Goal: Task Accomplishment & Management: Complete application form

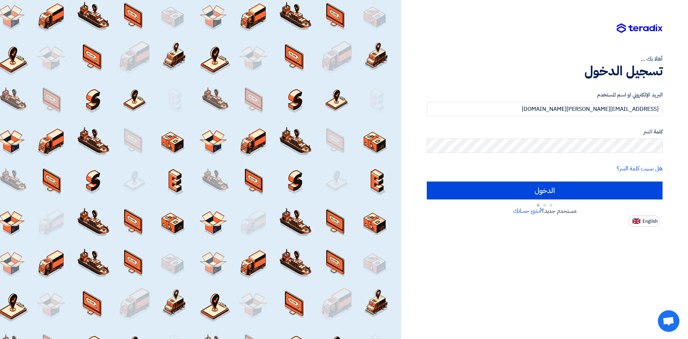
type input "Sign in"
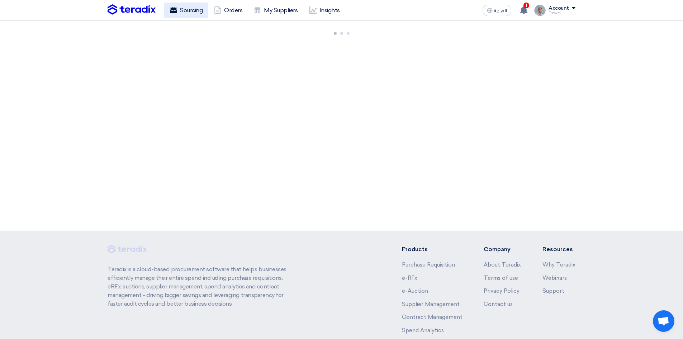
click at [191, 11] on link "Sourcing" at bounding box center [186, 11] width 44 height 16
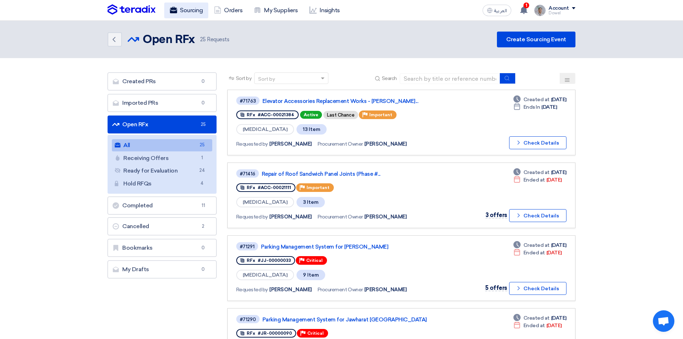
click at [194, 8] on link "Sourcing" at bounding box center [186, 11] width 44 height 16
click at [529, 39] on link "Create Sourcing Event" at bounding box center [536, 40] width 79 height 16
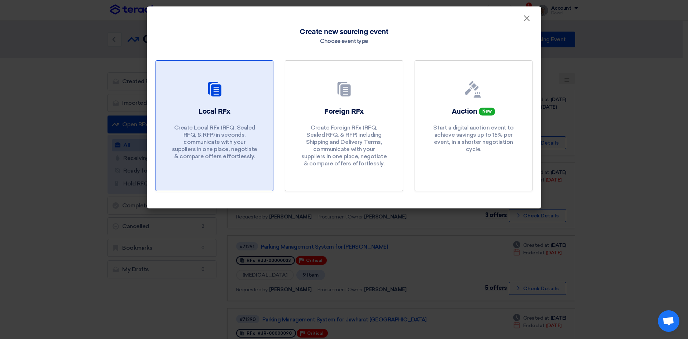
click at [226, 115] on h2 "Local RFx" at bounding box center [215, 111] width 32 height 10
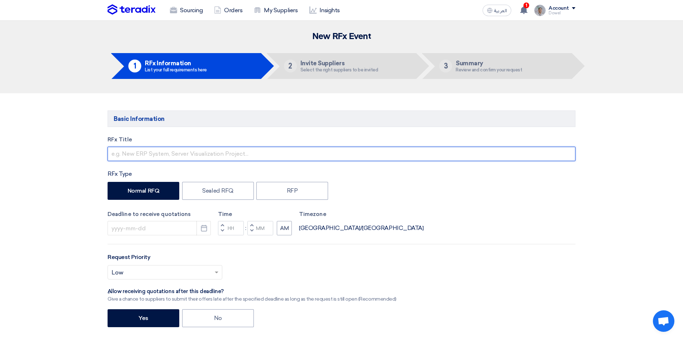
click at [133, 153] on input "text" at bounding box center [342, 154] width 468 height 14
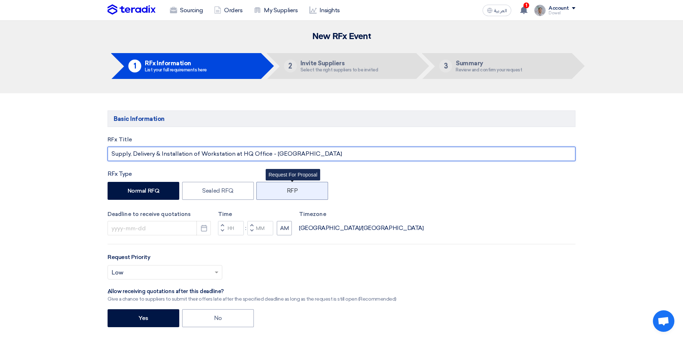
type input "Supply, Delivery & Installation of Workstation at HQ Office - [GEOGRAPHIC_DATA]"
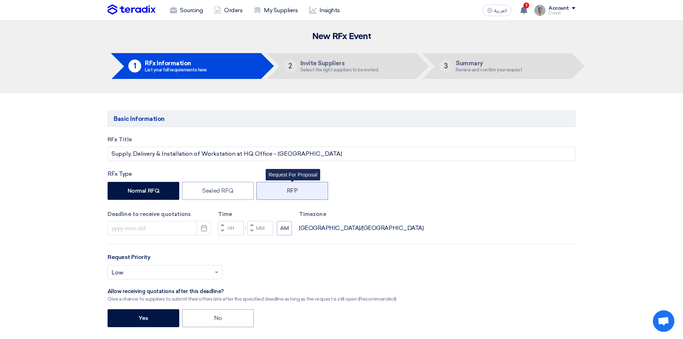
click at [289, 188] on label "RFP" at bounding box center [292, 191] width 72 height 18
click at [289, 188] on input "RFP" at bounding box center [289, 190] width 5 height 5
radio input "true"
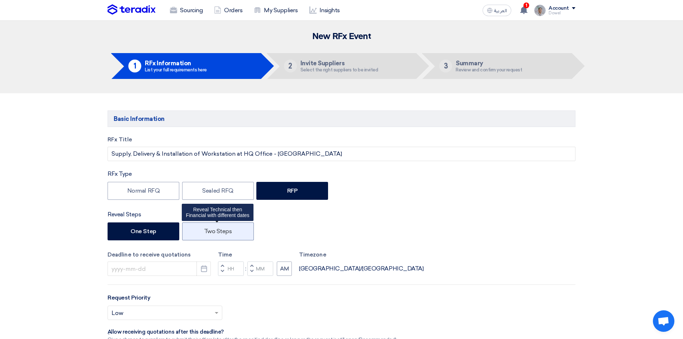
click at [228, 233] on label "Two Steps" at bounding box center [218, 231] width 72 height 18
click at [209, 233] on input "Two Steps" at bounding box center [206, 230] width 5 height 5
radio input "true"
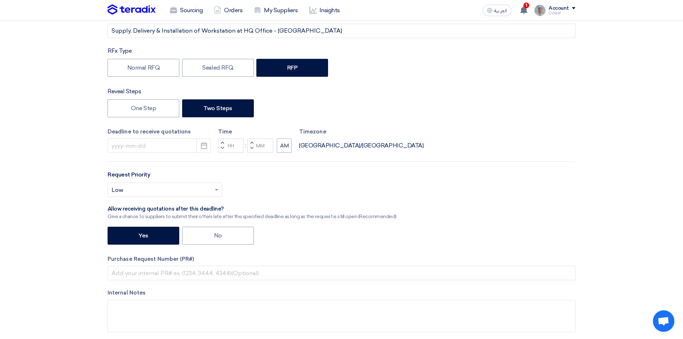
scroll to position [143, 0]
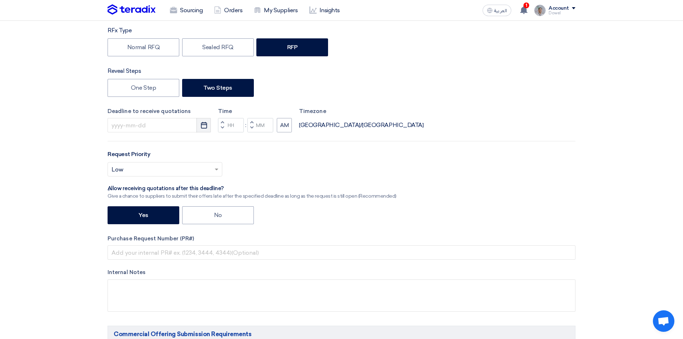
click at [203, 125] on icon "Pick a date" at bounding box center [203, 125] width 7 height 7
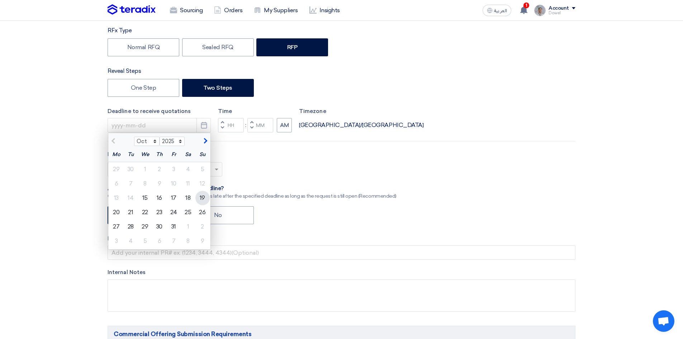
click at [203, 201] on div "19" at bounding box center [202, 198] width 14 height 14
type input "10/19/2025"
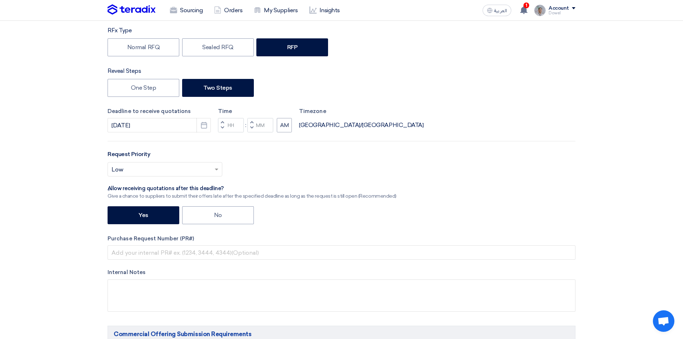
click at [222, 127] on span "button" at bounding box center [222, 127] width 3 height 4
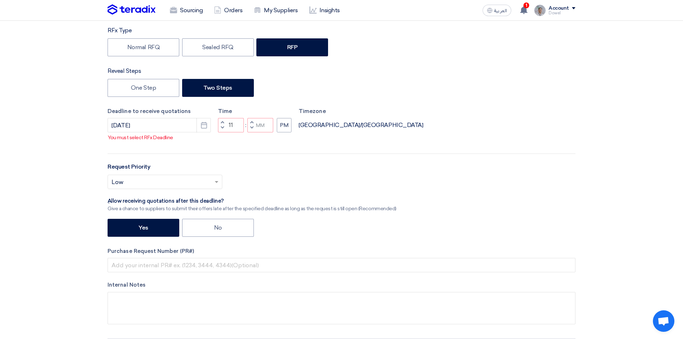
click at [222, 130] on span "button" at bounding box center [222, 127] width 3 height 4
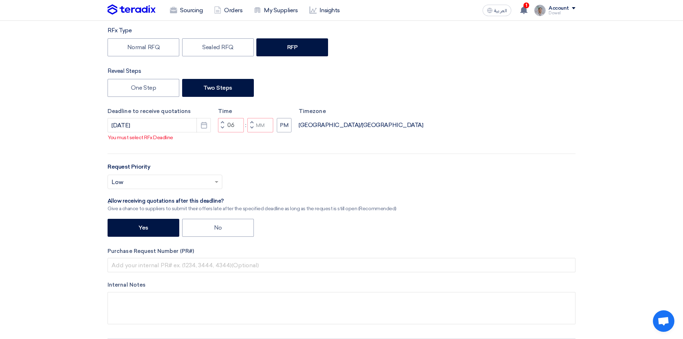
click at [222, 130] on span "button" at bounding box center [222, 127] width 3 height 4
click at [222, 124] on span "button" at bounding box center [222, 122] width 3 height 4
click at [223, 130] on span "button" at bounding box center [222, 127] width 3 height 4
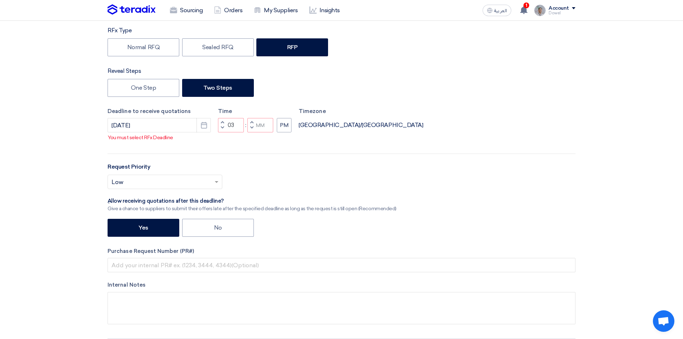
click at [223, 130] on span "button" at bounding box center [222, 127] width 3 height 4
click at [253, 133] on button "Decrement minutes" at bounding box center [251, 128] width 9 height 9
type input "01"
type input "59"
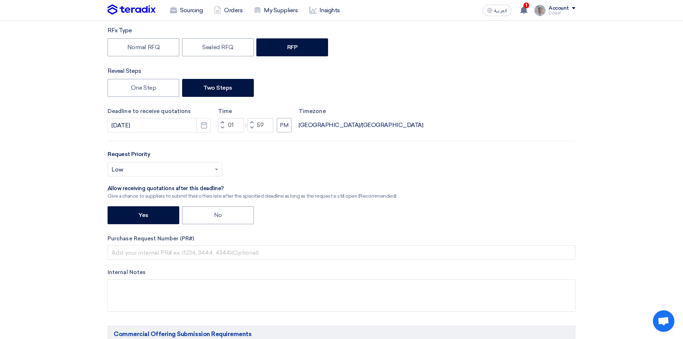
click at [251, 121] on span "button" at bounding box center [252, 122] width 3 height 4
type input "02"
type input "00"
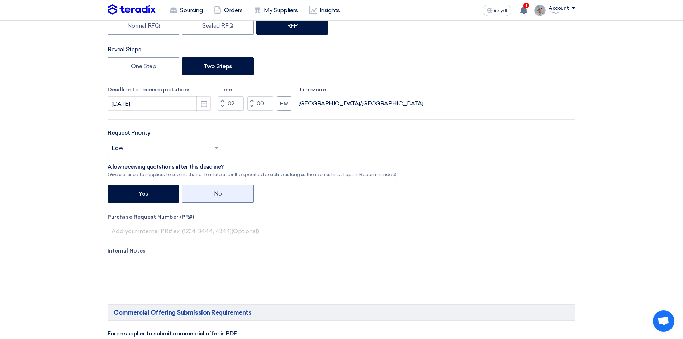
scroll to position [179, 0]
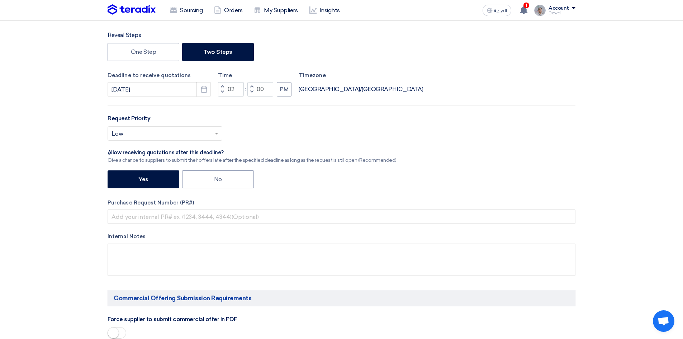
click at [214, 132] on span at bounding box center [217, 133] width 9 height 9
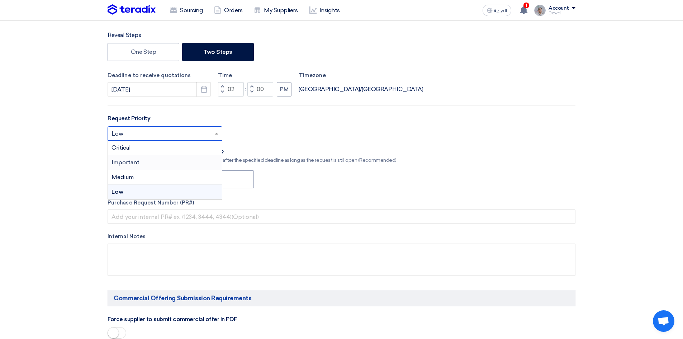
click at [139, 162] on div "Important" at bounding box center [165, 162] width 114 height 15
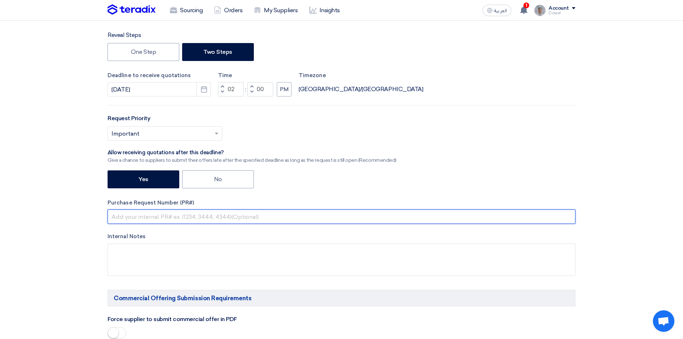
click at [150, 217] on input "text" at bounding box center [342, 216] width 468 height 14
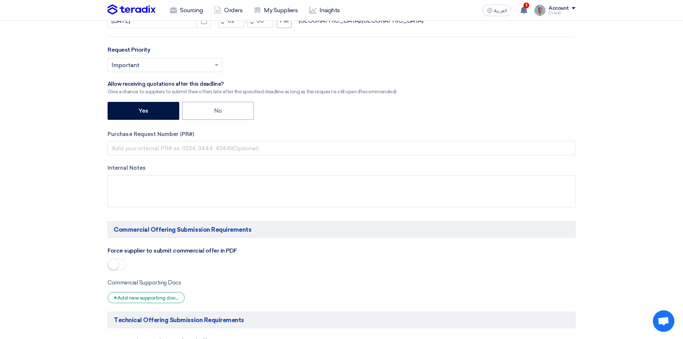
scroll to position [394, 0]
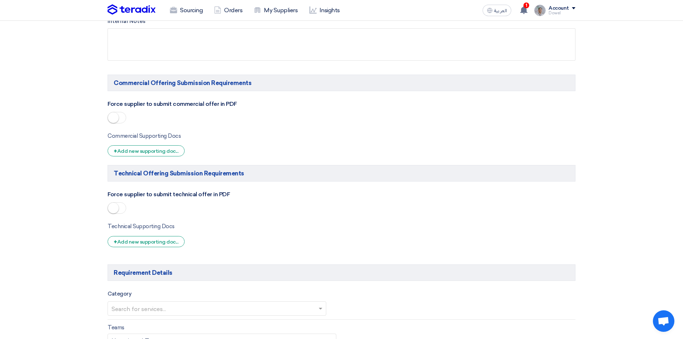
click at [118, 112] on span at bounding box center [117, 117] width 19 height 11
click at [121, 208] on span at bounding box center [117, 207] width 19 height 11
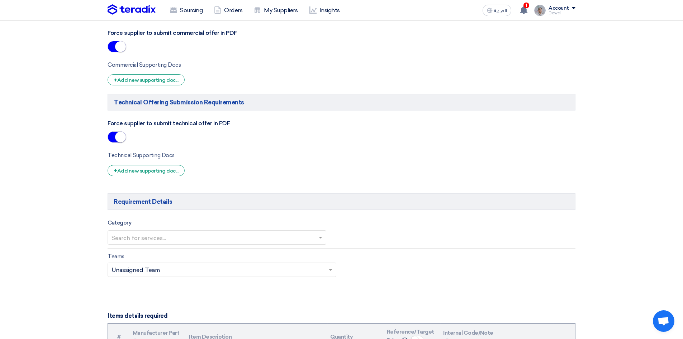
scroll to position [574, 0]
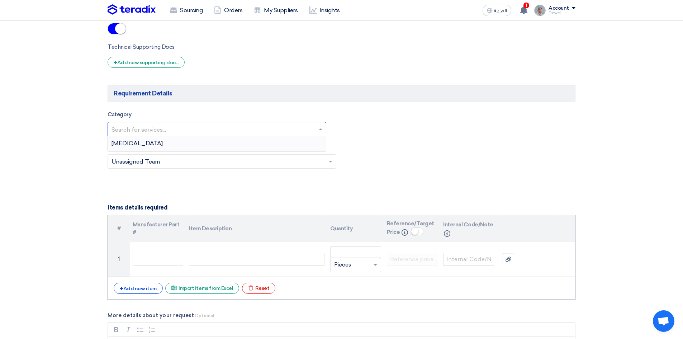
click at [155, 129] on input "text" at bounding box center [213, 130] width 204 height 12
click at [152, 144] on div "[MEDICAL_DATA]" at bounding box center [217, 143] width 218 height 14
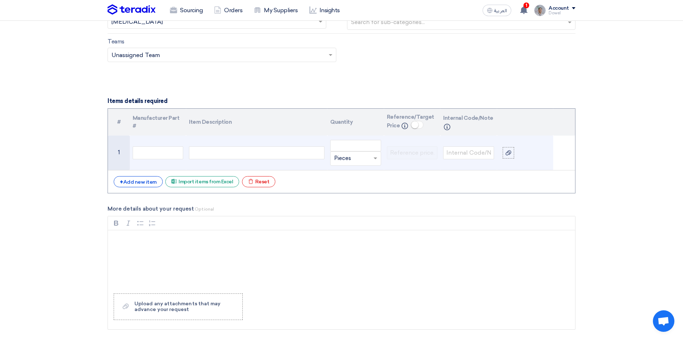
click at [212, 152] on div at bounding box center [257, 152] width 136 height 13
click at [222, 150] on div "Supply, Delivvery and Installation of Workstations" at bounding box center [257, 152] width 136 height 13
click at [312, 152] on div "Supply, Delivery and Installation of Workstations" at bounding box center [257, 152] width 136 height 13
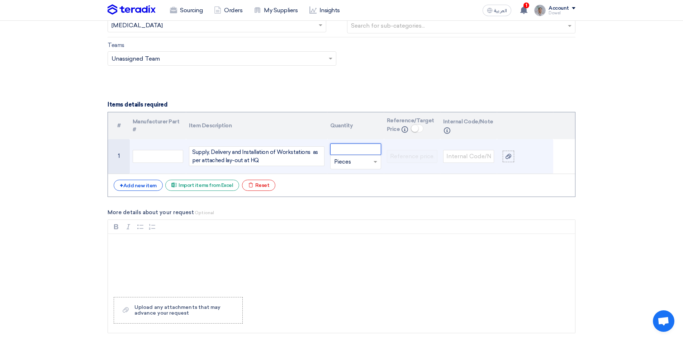
click at [345, 148] on input "number" at bounding box center [355, 148] width 51 height 11
type input "1"
click at [351, 159] on input "text" at bounding box center [351, 161] width 34 height 11
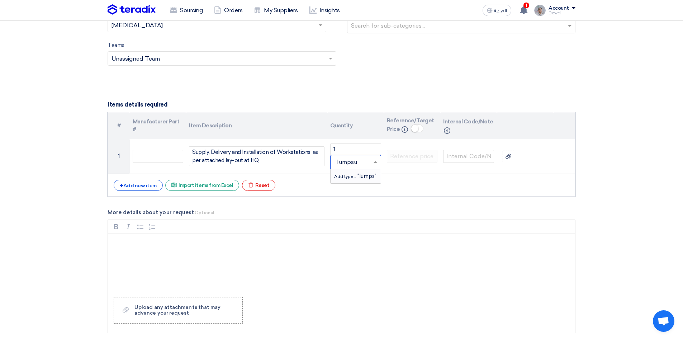
type input "lumpsum"
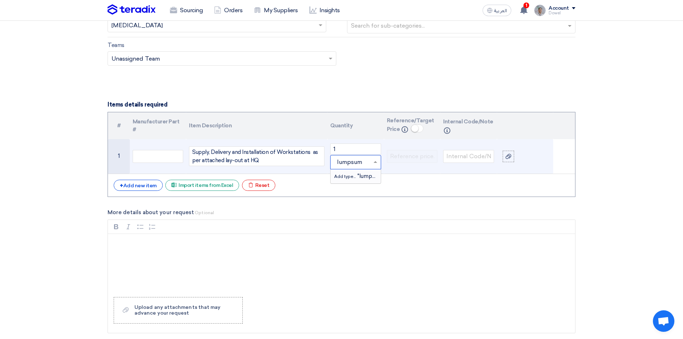
click at [354, 175] on span "Add type..." at bounding box center [345, 176] width 23 height 5
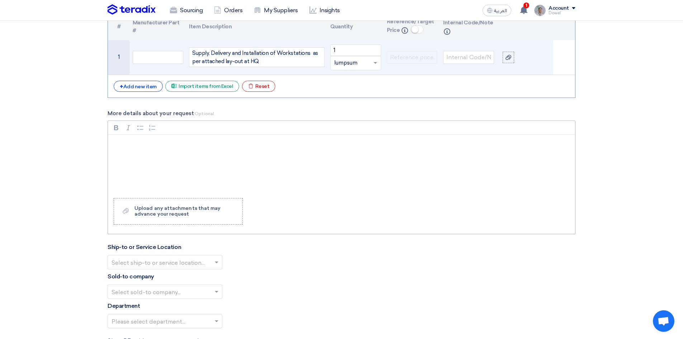
scroll to position [785, 0]
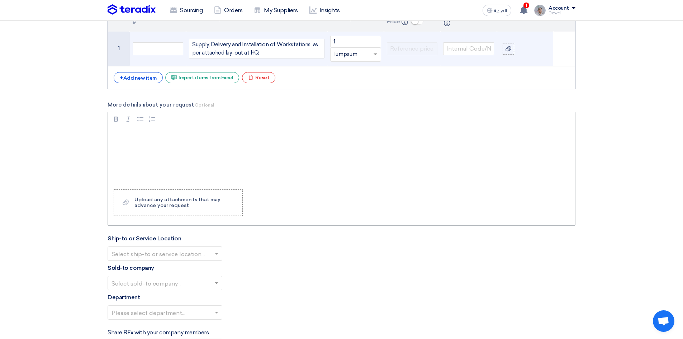
click at [133, 141] on div "Rich Text Editor, main" at bounding box center [341, 154] width 467 height 57
drag, startPoint x: 137, startPoint y: 160, endPoint x: 191, endPoint y: 166, distance: 54.2
click at [191, 166] on div "Dear All, When submitting your proposal, please consider below: • Commercial Pr…" at bounding box center [341, 154] width 467 height 57
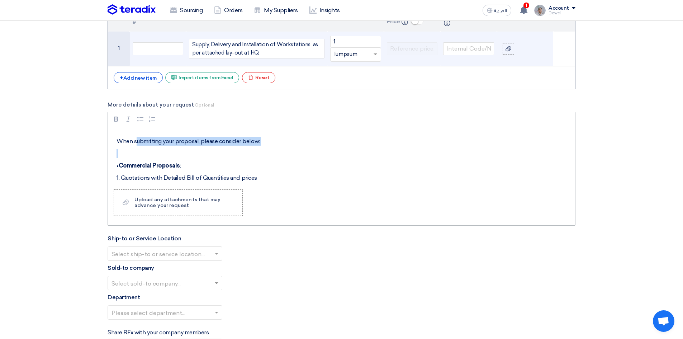
scroll to position [36, 0]
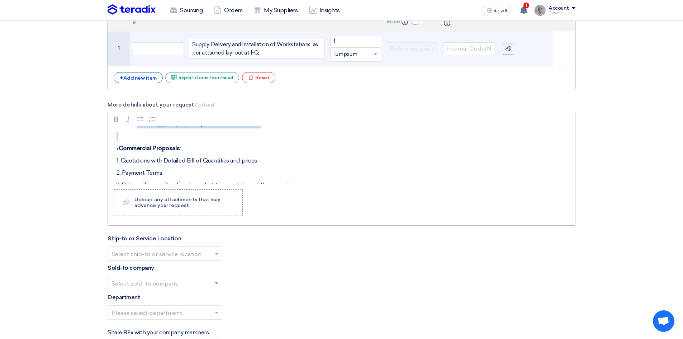
drag, startPoint x: 144, startPoint y: 161, endPoint x: 183, endPoint y: 165, distance: 39.7
click at [183, 165] on div "Dear All, When submitting your proposal, please consider below: • Commercial Pr…" at bounding box center [341, 154] width 467 height 57
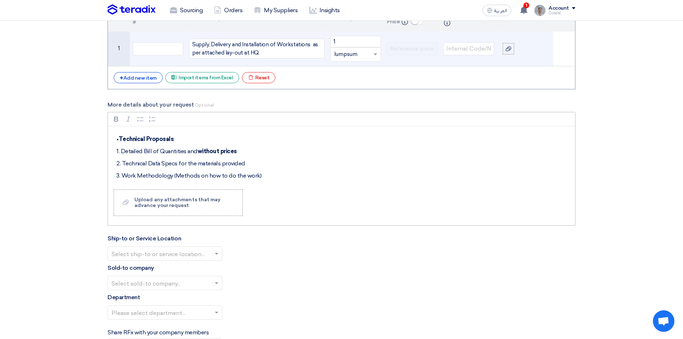
scroll to position [108, 0]
drag, startPoint x: 145, startPoint y: 150, endPoint x: 195, endPoint y: 155, distance: 49.7
click at [195, 155] on div "Dear All, When submitting your proposal, please consider below: • Commercial Pr…" at bounding box center [341, 154] width 467 height 57
click at [187, 164] on p "2. Technical Data Specs for the materials provided" at bounding box center [344, 162] width 455 height 9
click at [168, 172] on p "3. Work Methodology (Methods on how to do the work)" at bounding box center [344, 174] width 455 height 9
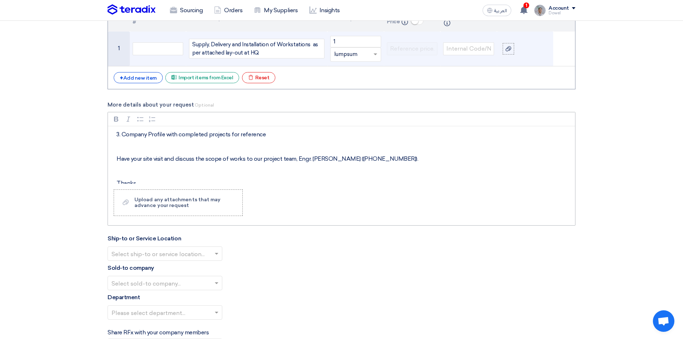
scroll to position [169, 0]
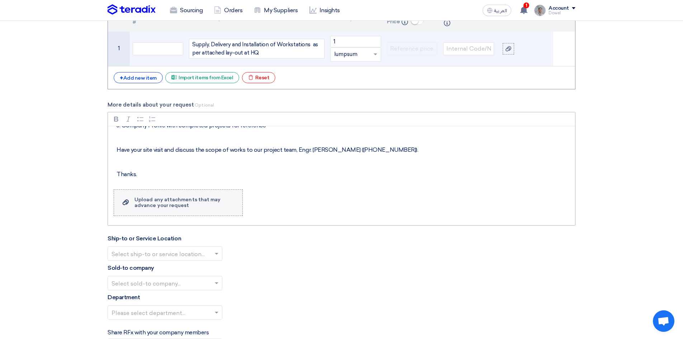
click at [164, 205] on div "Upload any attachments that may advance your request" at bounding box center [184, 202] width 101 height 11
click at [0, 0] on input "Upload a file Upload any attachments that may advance your request" at bounding box center [0, 0] width 0 height 0
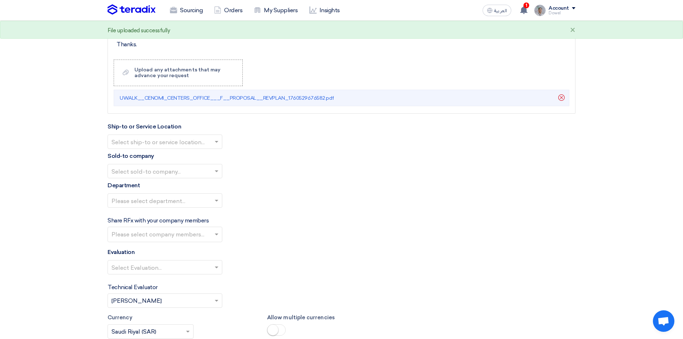
scroll to position [929, 0]
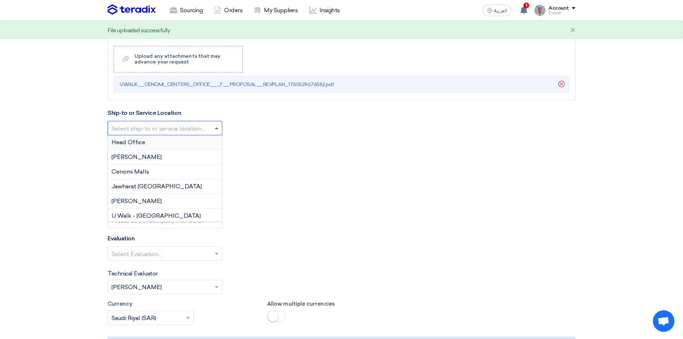
click at [217, 128] on span at bounding box center [217, 128] width 4 height 2
click at [156, 145] on div "Head Office" at bounding box center [165, 142] width 114 height 15
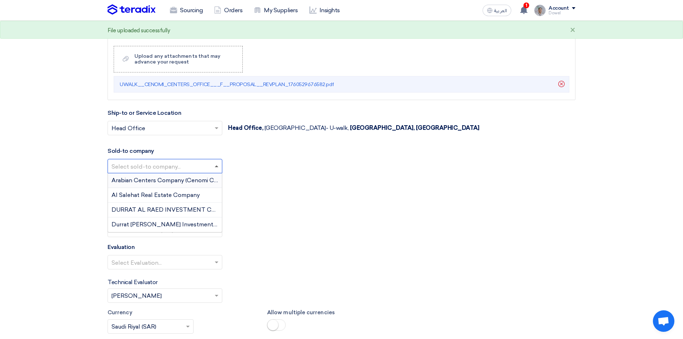
click at [216, 166] on span at bounding box center [217, 166] width 4 height 2
click at [186, 179] on span "Arabian Centers Company (Cenomi Centers)" at bounding box center [172, 180] width 122 height 7
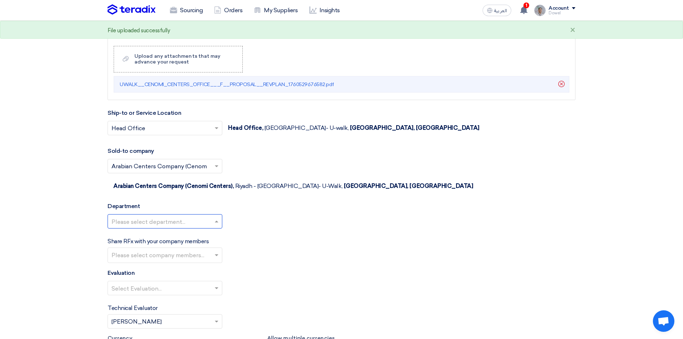
click at [217, 215] on div at bounding box center [165, 221] width 114 height 12
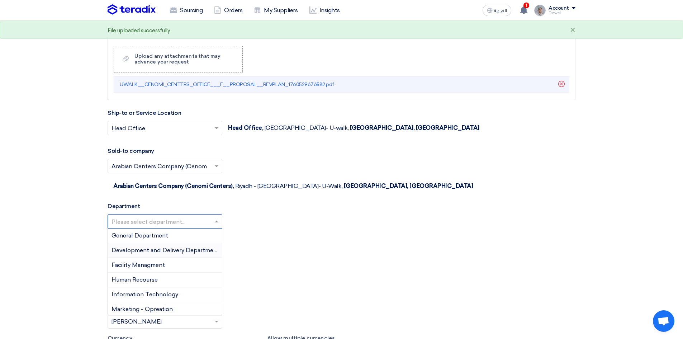
click at [182, 247] on span "Development and Delivery Department" at bounding box center [165, 250] width 108 height 7
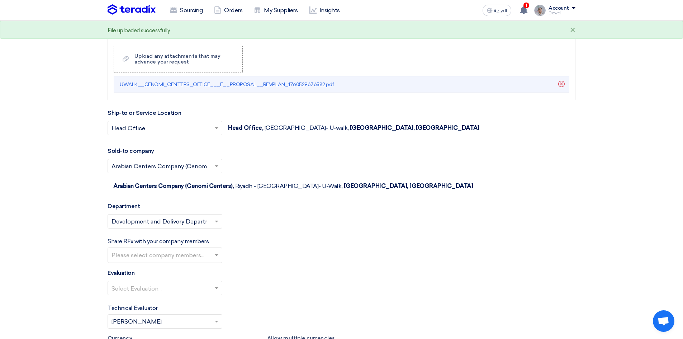
click at [208, 250] on input "text" at bounding box center [165, 256] width 109 height 12
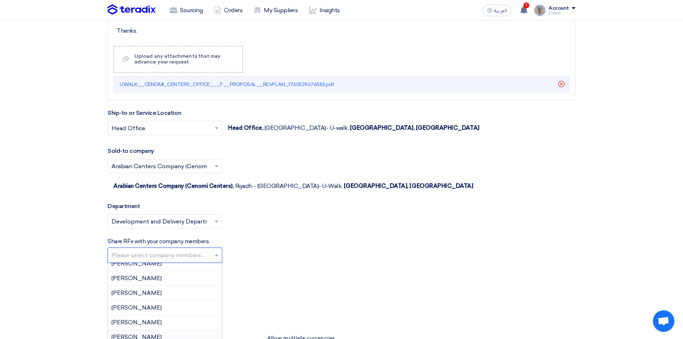
scroll to position [502, 0]
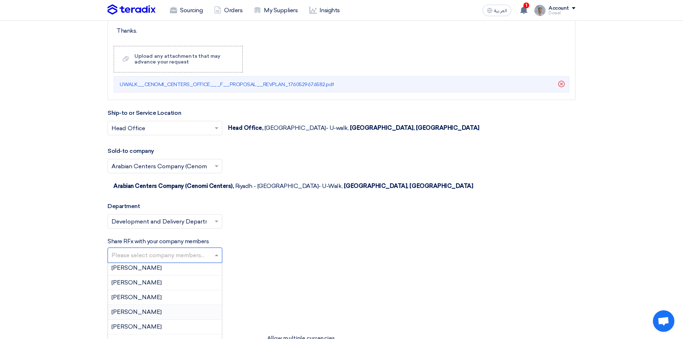
click at [159, 305] on div "Rami Khalil" at bounding box center [165, 312] width 114 height 15
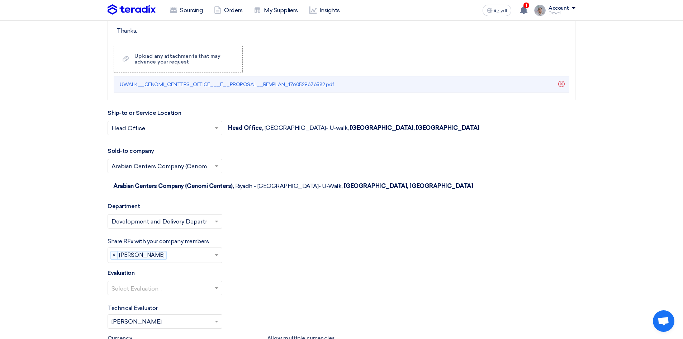
click at [170, 250] on input "text" at bounding box center [192, 256] width 44 height 12
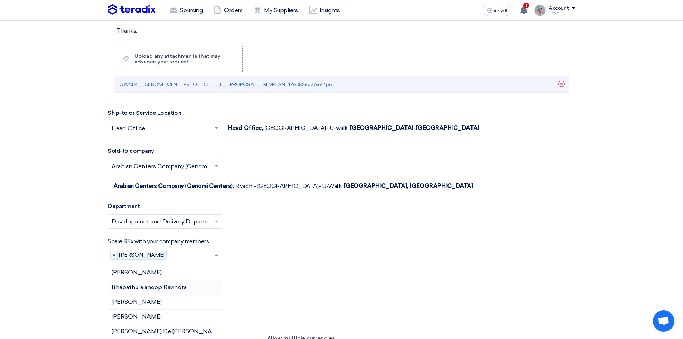
scroll to position [259, 0]
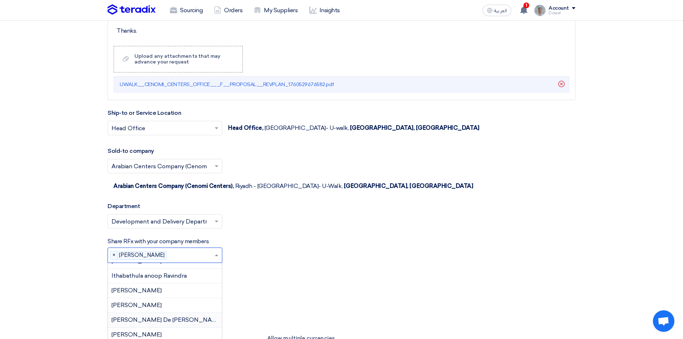
click at [153, 316] on span "[PERSON_NAME] De [PERSON_NAME]" at bounding box center [166, 319] width 111 height 7
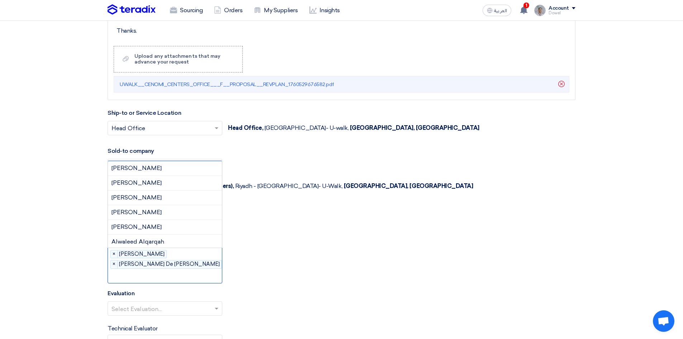
drag, startPoint x: 188, startPoint y: 246, endPoint x: 187, endPoint y: 252, distance: 5.5
click at [188, 270] on input "text" at bounding box center [170, 276] width 119 height 12
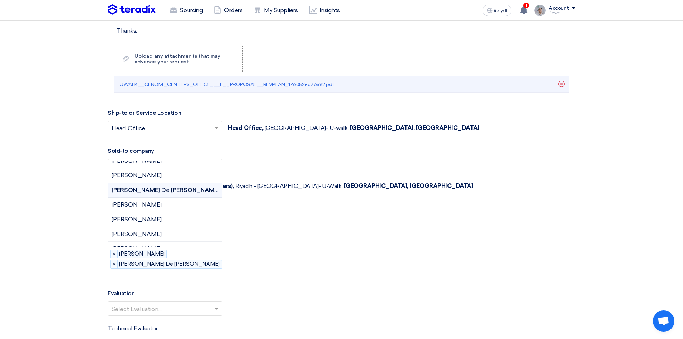
scroll to position [179, 0]
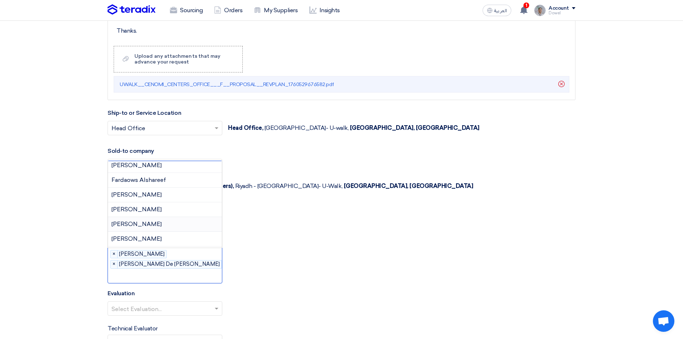
click at [151, 220] on span "[PERSON_NAME]" at bounding box center [136, 223] width 50 height 7
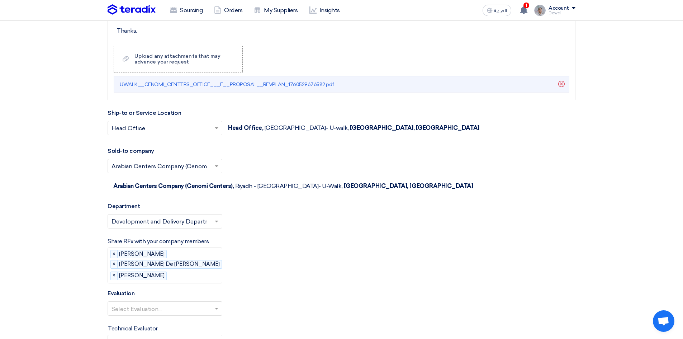
click at [178, 270] on input "text" at bounding box center [200, 276] width 61 height 12
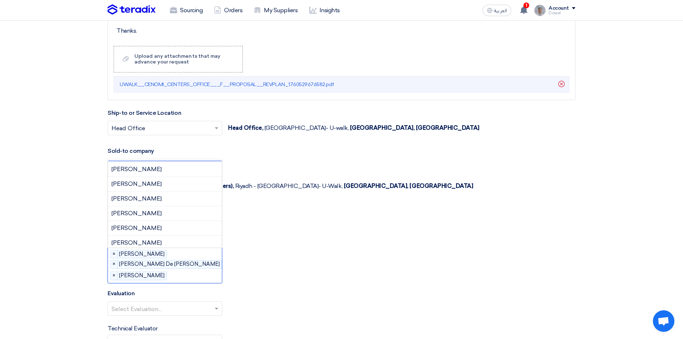
scroll to position [394, 0]
click at [167, 208] on div "[PERSON_NAME]" at bounding box center [165, 215] width 114 height 15
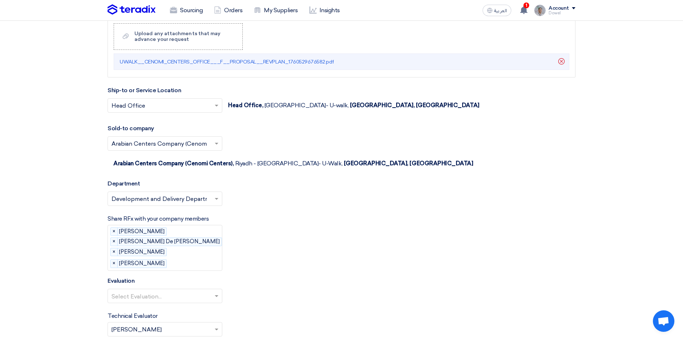
scroll to position [1000, 0]
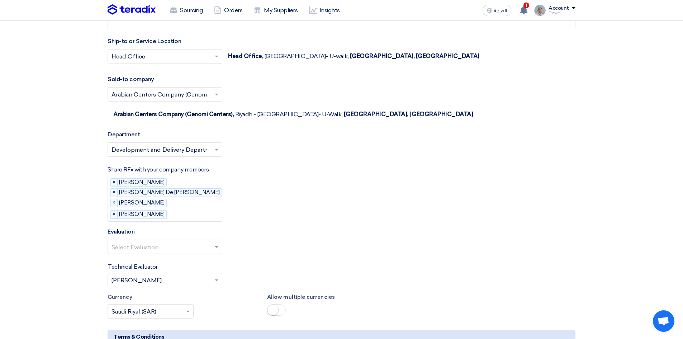
click at [148, 241] on div at bounding box center [165, 247] width 114 height 12
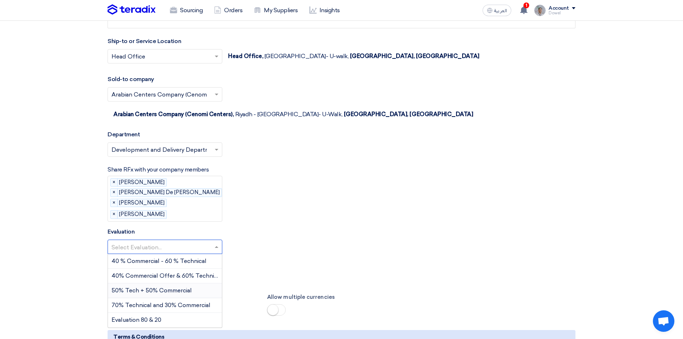
click at [141, 287] on span "50% Tech + 50% Commercial" at bounding box center [151, 290] width 80 height 7
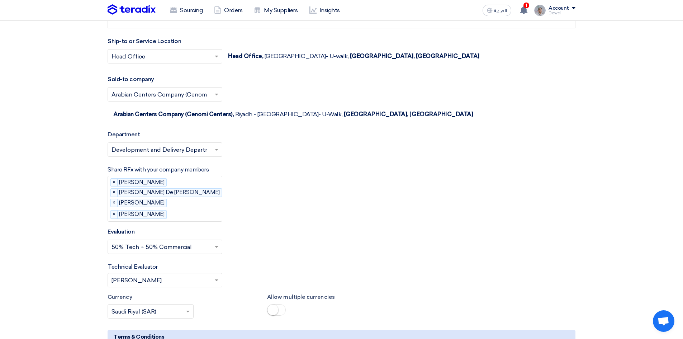
click at [172, 275] on input "text" at bounding box center [161, 281] width 100 height 12
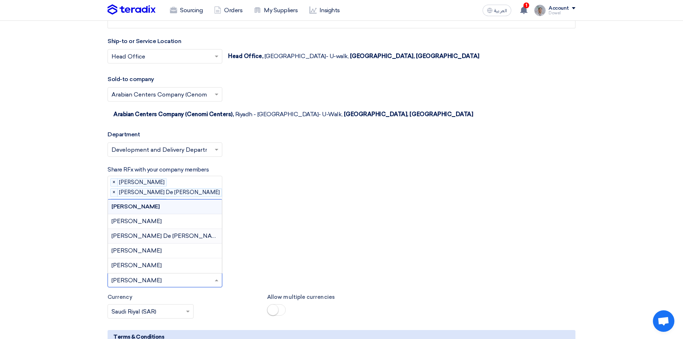
click at [144, 232] on span "[PERSON_NAME] De [PERSON_NAME]" at bounding box center [166, 235] width 111 height 7
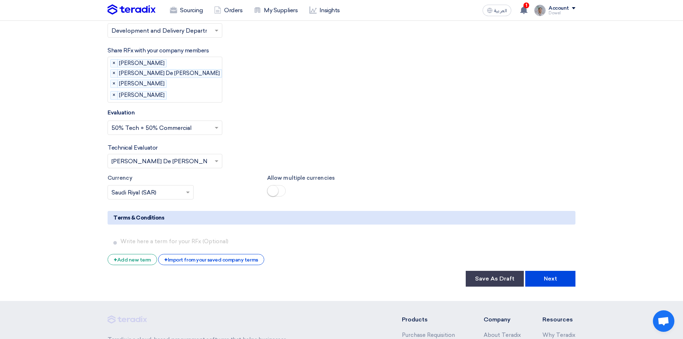
scroll to position [1144, 0]
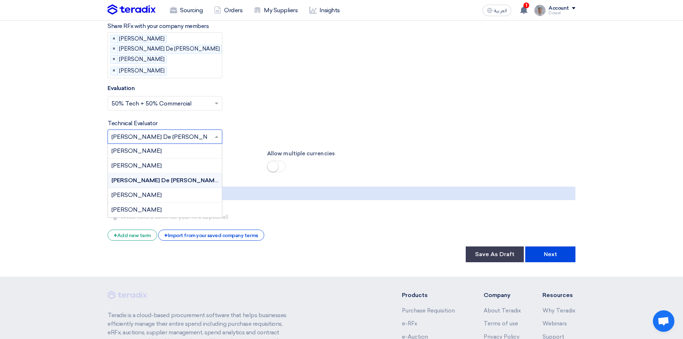
click at [158, 132] on input "text" at bounding box center [161, 138] width 100 height 12
click at [147, 203] on div "Rami Khalil" at bounding box center [165, 210] width 114 height 14
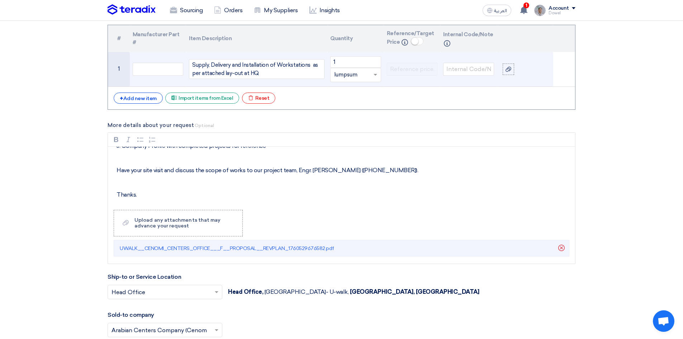
scroll to position [749, 0]
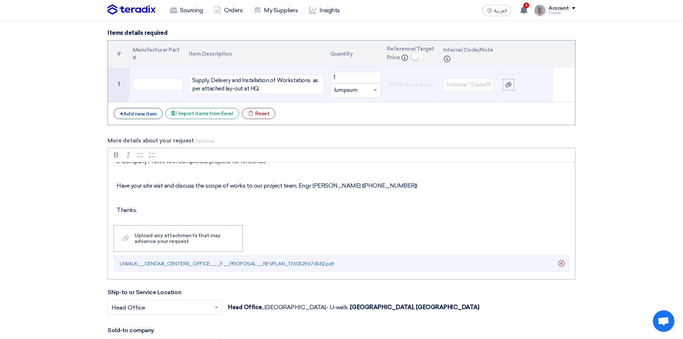
drag, startPoint x: 311, startPoint y: 185, endPoint x: 411, endPoint y: 186, distance: 99.7
click at [411, 186] on p "Have your site visit and discuss the scope of works to our project team, Engr. …" at bounding box center [344, 185] width 455 height 9
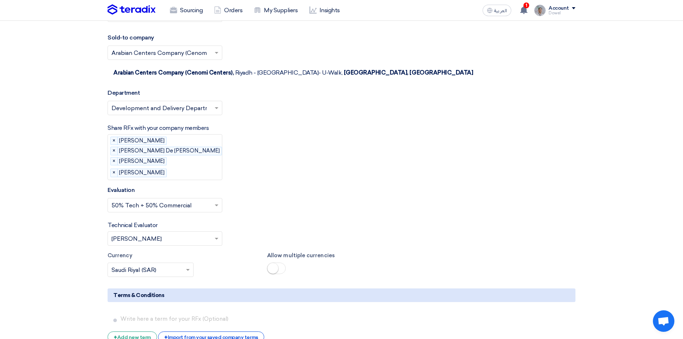
scroll to position [1183, 0]
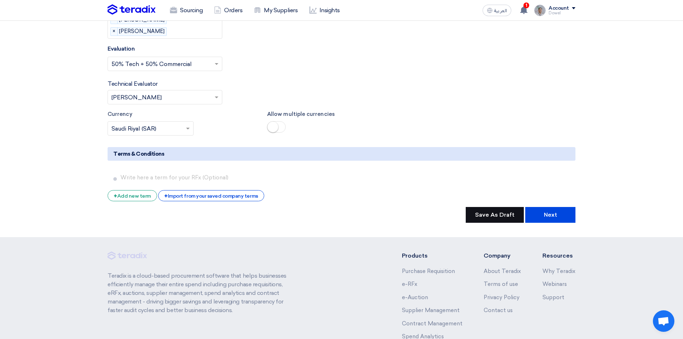
click at [499, 207] on button "Save As Draft" at bounding box center [495, 215] width 58 height 16
click at [527, 11] on use at bounding box center [523, 10] width 7 height 8
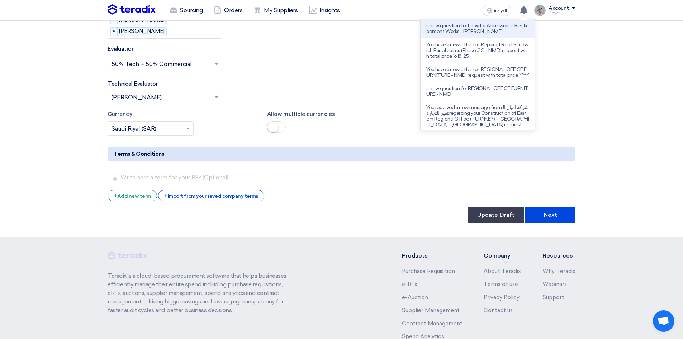
click at [361, 57] on div "Select Evaluation... × 50% Tech + 50% Commercial ×" at bounding box center [342, 67] width 468 height 20
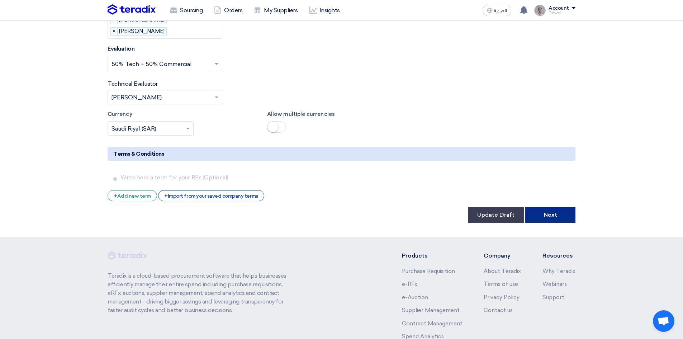
click at [547, 207] on button "Next" at bounding box center [550, 215] width 50 height 16
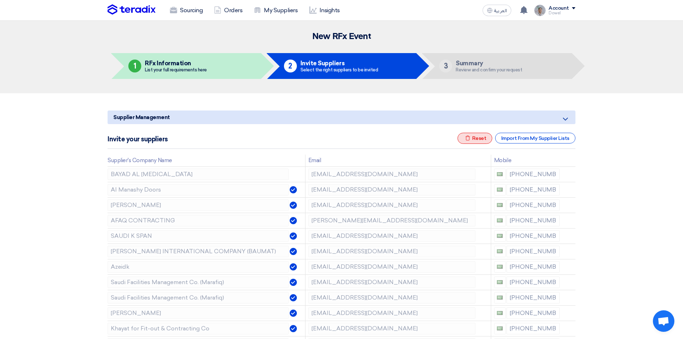
click at [483, 138] on div "Excel file Reset" at bounding box center [474, 138] width 35 height 11
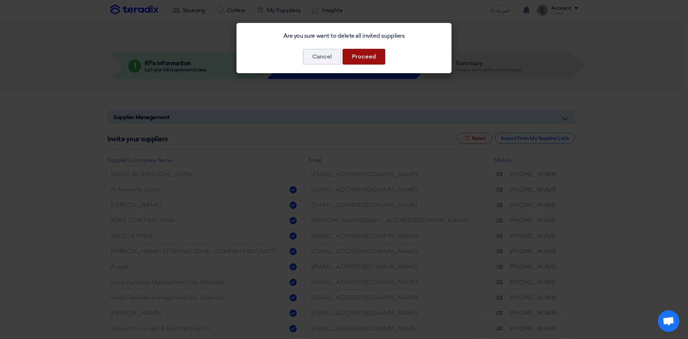
click at [362, 60] on button "Proceed" at bounding box center [364, 57] width 43 height 16
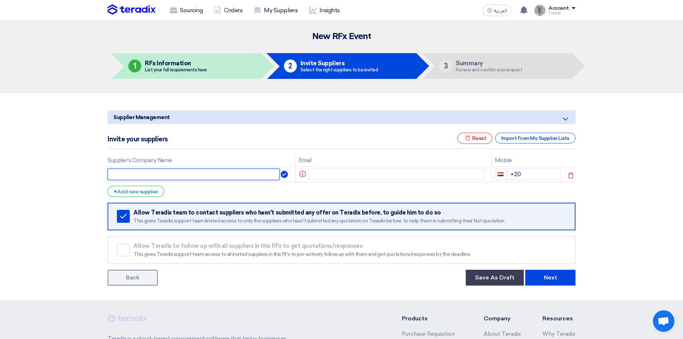
click at [136, 176] on input "text" at bounding box center [194, 174] width 172 height 11
type input "VIDA FURNITURE"
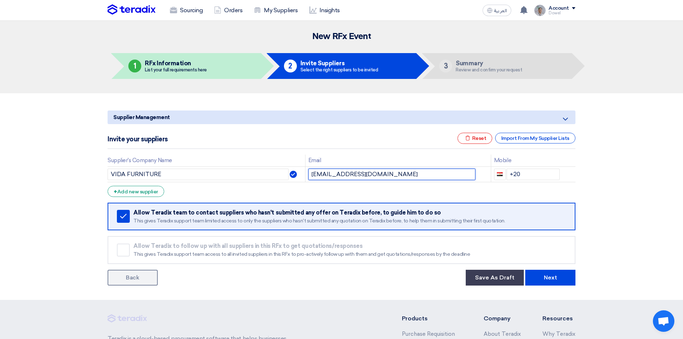
type input "zaher@vidafurnitures.com"
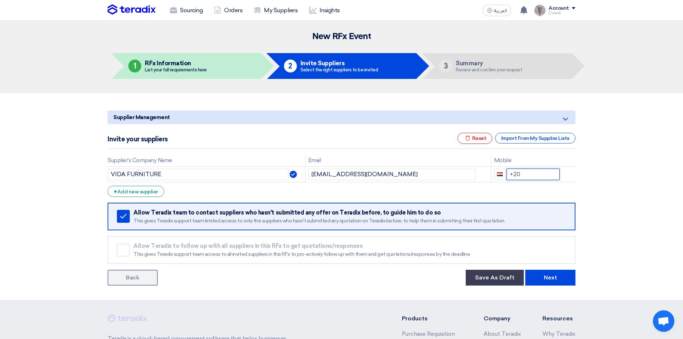
click at [470, 165] on table "Supplier's Company Name Email Mobile VIDA FURNITURE zaher@vidafurnitures.com +20" at bounding box center [342, 169] width 468 height 28
type input "+96655088141"
click at [132, 192] on div "+ Add new supplier" at bounding box center [136, 191] width 57 height 11
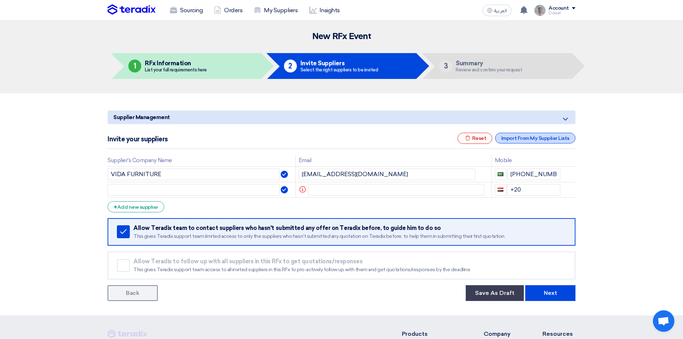
click at [531, 140] on div "Import From My Supplier Lists" at bounding box center [535, 138] width 80 height 11
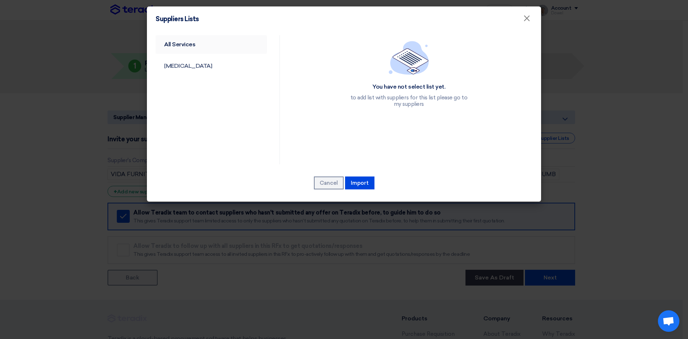
click at [183, 44] on link "All Services" at bounding box center [211, 44] width 111 height 19
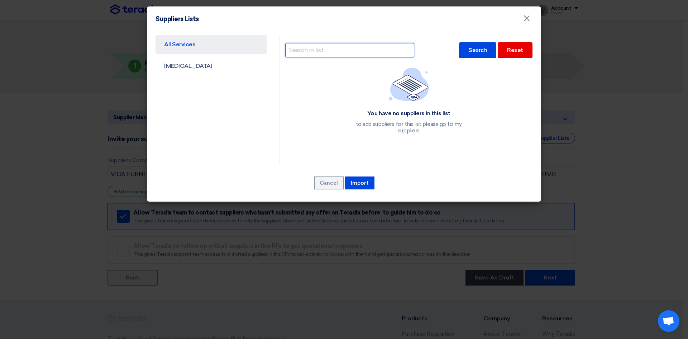
click at [347, 52] on input "text" at bounding box center [349, 50] width 129 height 14
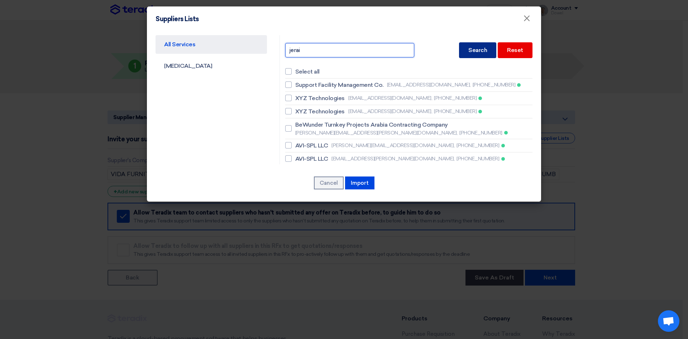
type input "jerai"
click at [472, 48] on div "Search" at bounding box center [477, 50] width 37 height 16
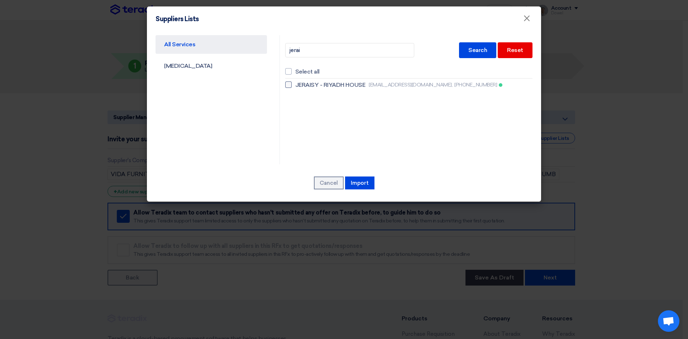
click at [325, 84] on span "JERAISY - RIYADH HOUSE" at bounding box center [330, 85] width 70 height 9
click at [300, 84] on input "JERAISY - RIYADH HOUSE aahmad@jeraisy.com, +966504430176" at bounding box center [297, 84] width 5 height 5
checkbox input "true"
click at [359, 183] on button "Import" at bounding box center [359, 182] width 29 height 13
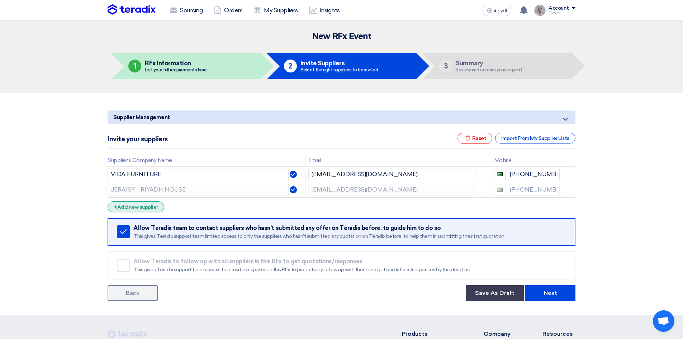
click at [141, 206] on div "+ Add new supplier" at bounding box center [136, 206] width 57 height 11
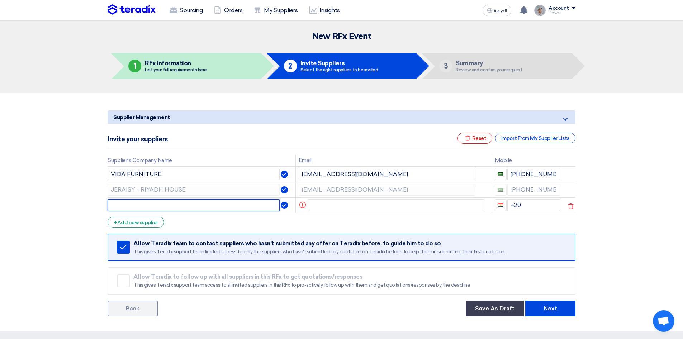
click at [139, 206] on input "text" at bounding box center [194, 204] width 172 height 11
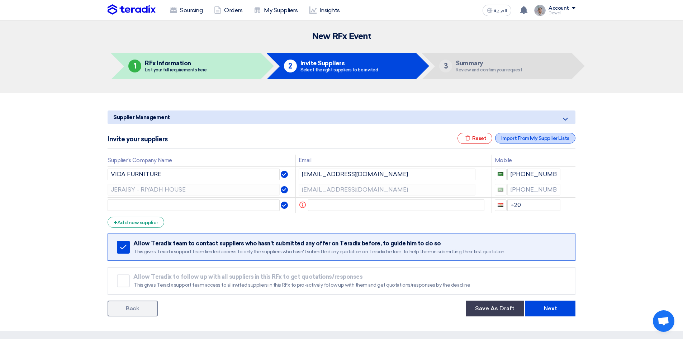
click at [523, 139] on div "Import From My Supplier Lists" at bounding box center [535, 138] width 80 height 11
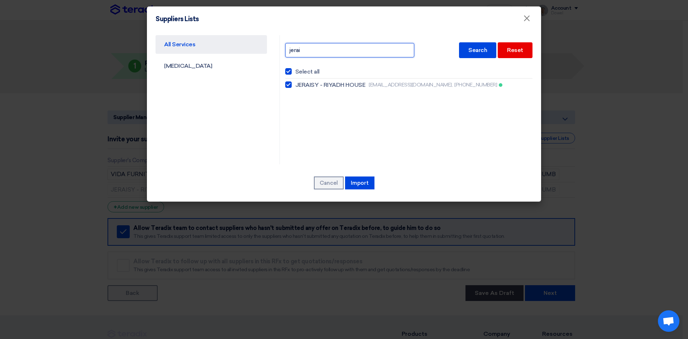
drag, startPoint x: 309, startPoint y: 52, endPoint x: 250, endPoint y: 54, distance: 58.5
click at [250, 54] on div "All Services CAPEX jerai Search Reset Select all JERAISY - RIYADH HOUSE aahmad@…" at bounding box center [344, 99] width 388 height 129
type input "elite"
click at [476, 47] on div "Search" at bounding box center [477, 50] width 37 height 16
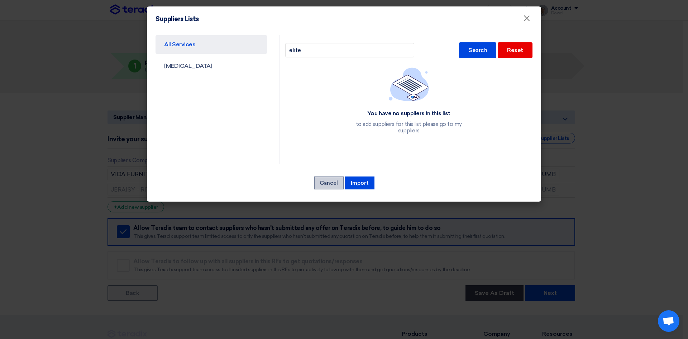
click at [328, 182] on button "Cancel" at bounding box center [329, 182] width 30 height 13
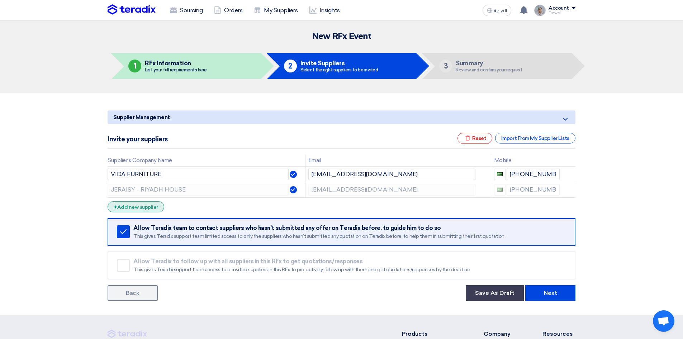
click at [147, 208] on div "+ Add new supplier" at bounding box center [136, 206] width 57 height 11
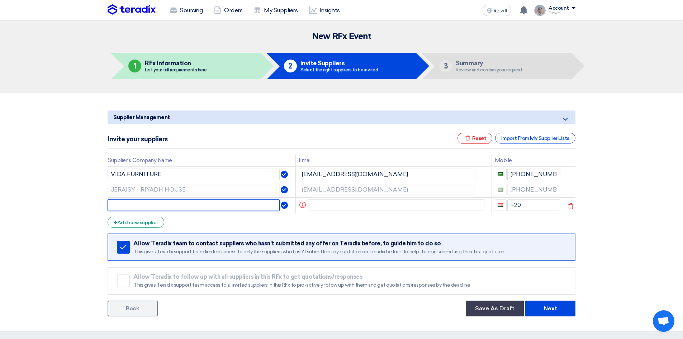
click at [136, 208] on input "text" at bounding box center [194, 204] width 172 height 11
paste input "Elite Style / Dezign District"
type input "Elite Style / Dezign District"
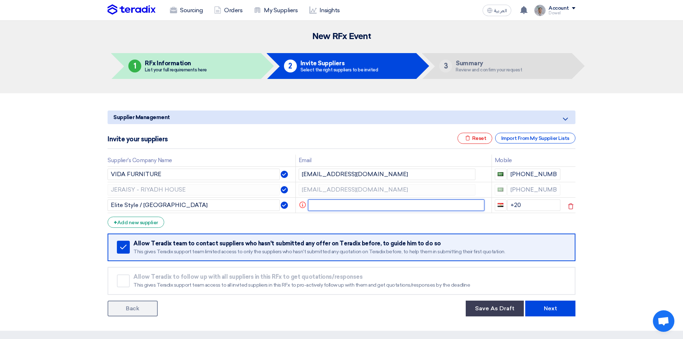
click at [337, 209] on input "text" at bounding box center [396, 204] width 177 height 11
paste input "[EMAIL_ADDRESS][DOMAIN_NAME]"
type input "[EMAIL_ADDRESS][DOMAIN_NAME]"
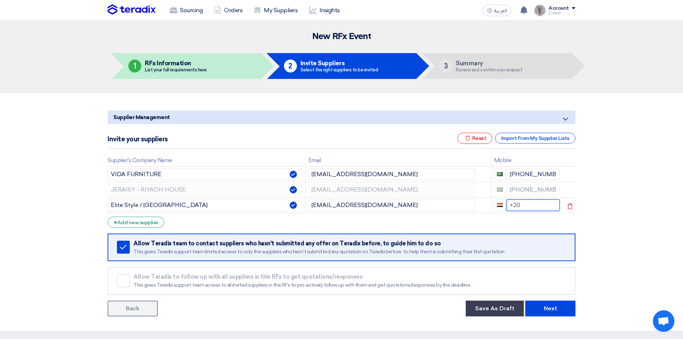
drag, startPoint x: 526, startPoint y: 206, endPoint x: 507, endPoint y: 207, distance: 18.3
click at [507, 207] on input "+20" at bounding box center [533, 204] width 53 height 11
click at [549, 312] on button "Next" at bounding box center [550, 308] width 50 height 16
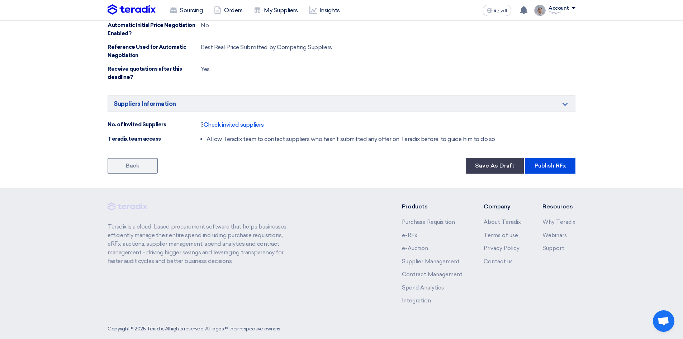
scroll to position [607, 0]
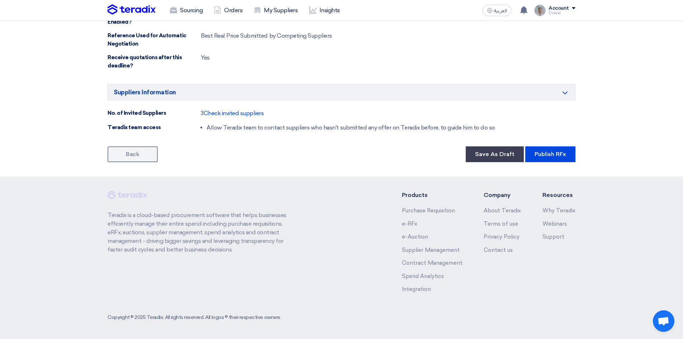
click at [403, 162] on div "Back Save As Draft Publish RFx" at bounding box center [342, 154] width 468 height 16
click at [554, 157] on button "Publish RFx" at bounding box center [550, 154] width 50 height 16
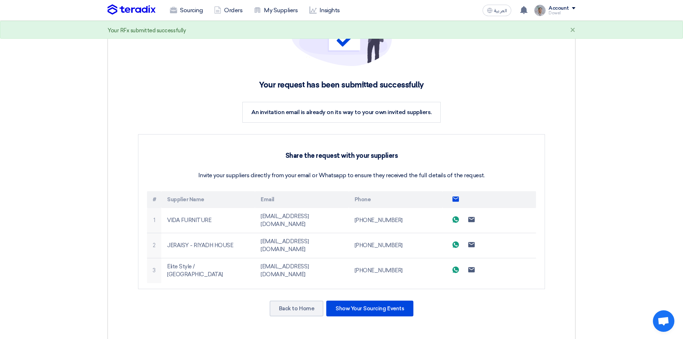
scroll to position [72, 0]
click at [455, 196] on icon "Send email to all suppliers" at bounding box center [455, 198] width 6 height 6
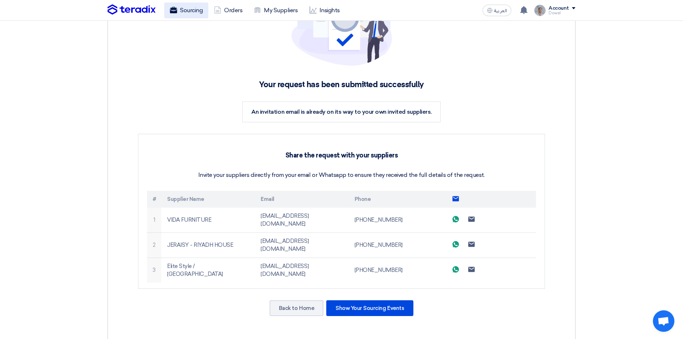
click at [189, 10] on link "Sourcing" at bounding box center [186, 11] width 44 height 16
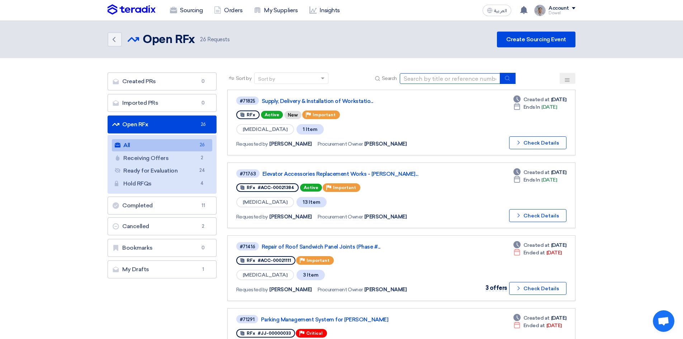
click at [454, 78] on input at bounding box center [450, 78] width 100 height 11
drag, startPoint x: 431, startPoint y: 79, endPoint x: 378, endPoint y: 81, distance: 52.7
click at [378, 81] on div "Search jj" at bounding box center [444, 78] width 142 height 11
type input "mall furniture"
click at [515, 73] on button "submit" at bounding box center [508, 78] width 16 height 11
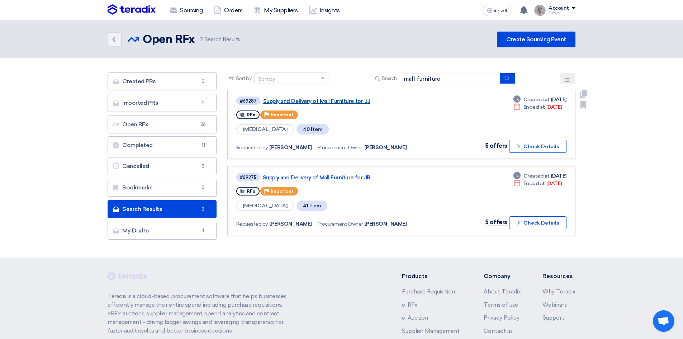
click at [336, 99] on link "Supply and Delivery of Mall Furniture for JJ" at bounding box center [352, 101] width 179 height 6
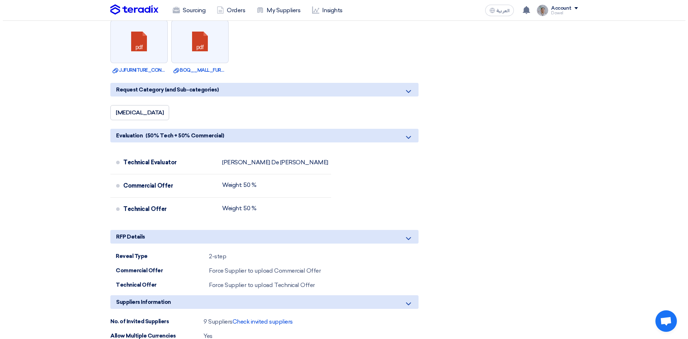
scroll to position [2832, 0]
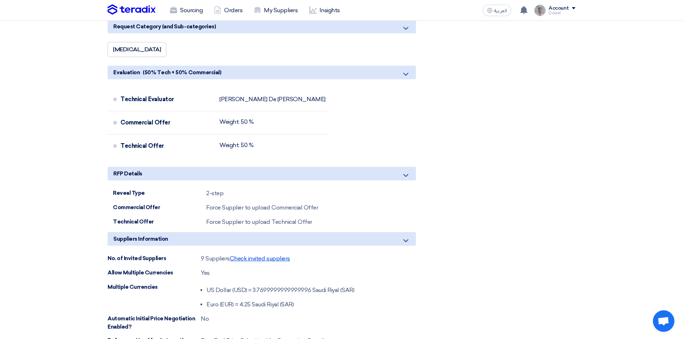
click at [261, 255] on span "Check invited suppliers" at bounding box center [260, 258] width 60 height 7
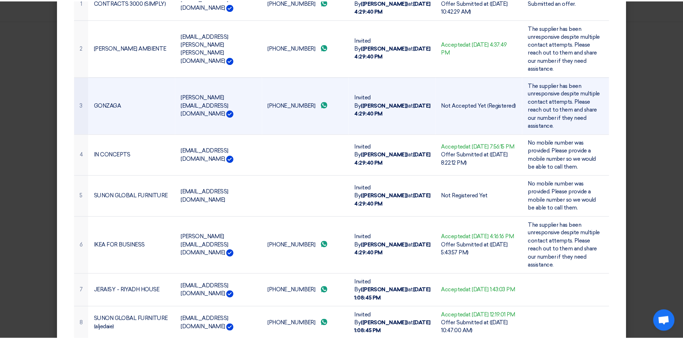
scroll to position [0, 0]
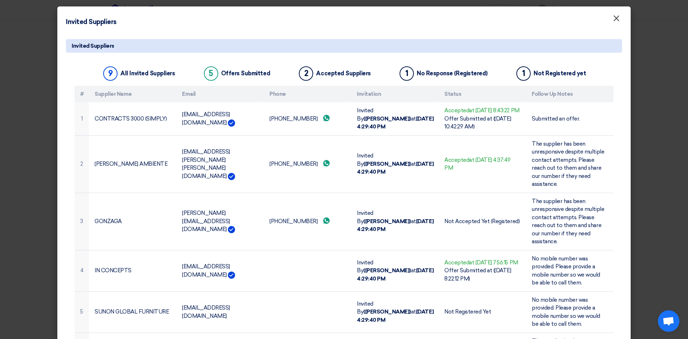
click at [616, 21] on span "×" at bounding box center [616, 20] width 7 height 14
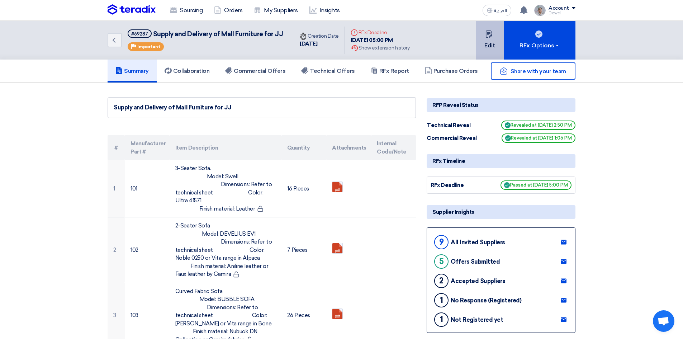
click at [491, 35] on use at bounding box center [488, 33] width 6 height 7
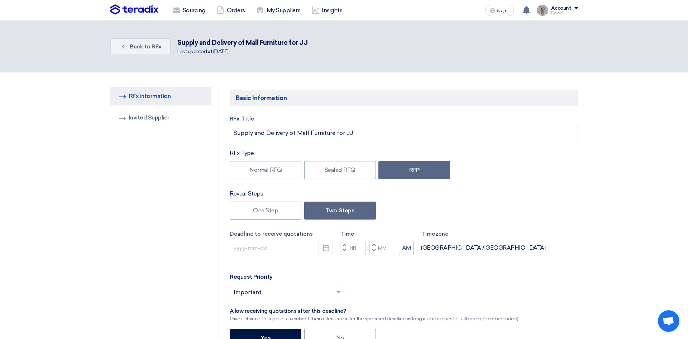
type input "6/2/2025"
type input "05"
type input "00"
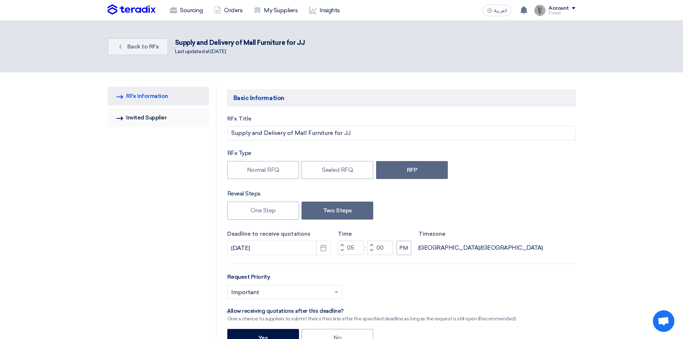
click at [138, 116] on link "Invited Suppliers Invited Supplier" at bounding box center [158, 117] width 101 height 19
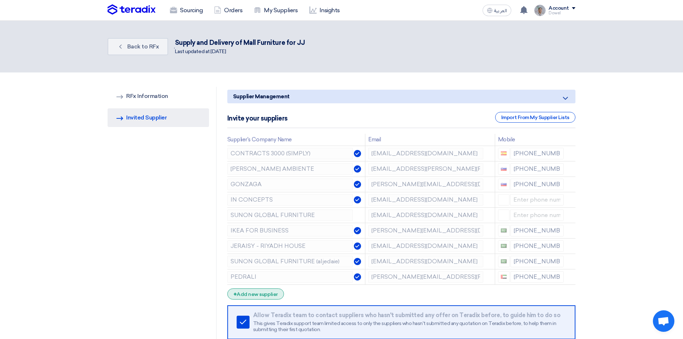
click at [256, 297] on div "+ Add new supplier" at bounding box center [255, 293] width 57 height 11
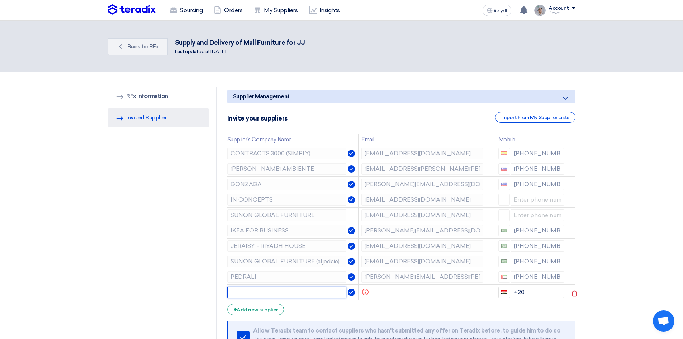
click at [257, 291] on input "text" at bounding box center [286, 291] width 119 height 11
paste input "Elite Style / Dezign District"
type input "Elite Style / Dezign District"
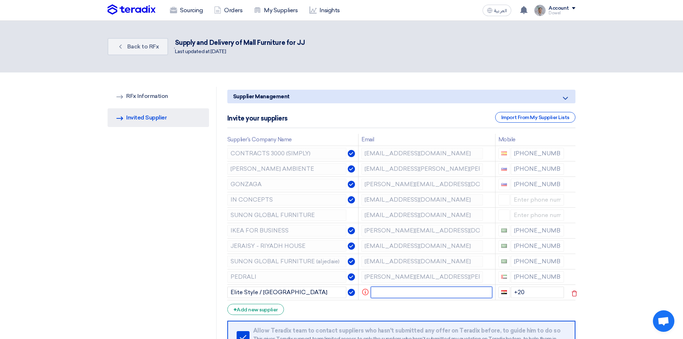
click at [405, 295] on input "text" at bounding box center [432, 291] width 122 height 11
paste input "[EMAIL_ADDRESS][DOMAIN_NAME]"
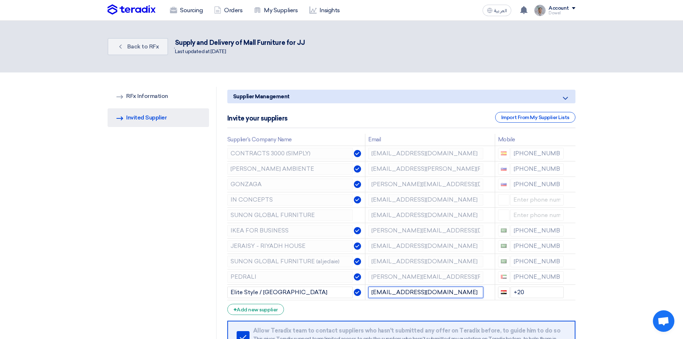
type input "[EMAIL_ADDRESS][DOMAIN_NAME]"
drag, startPoint x: 533, startPoint y: 291, endPoint x: 485, endPoint y: 293, distance: 48.1
click at [485, 293] on tr "Elite Style / Dezign District support@dezigndistrict.com.sa +20" at bounding box center [401, 291] width 348 height 15
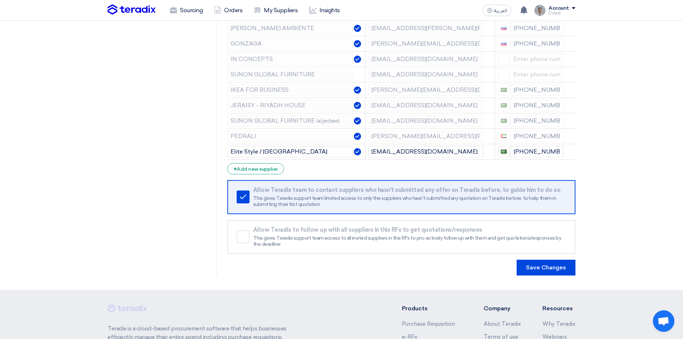
scroll to position [143, 0]
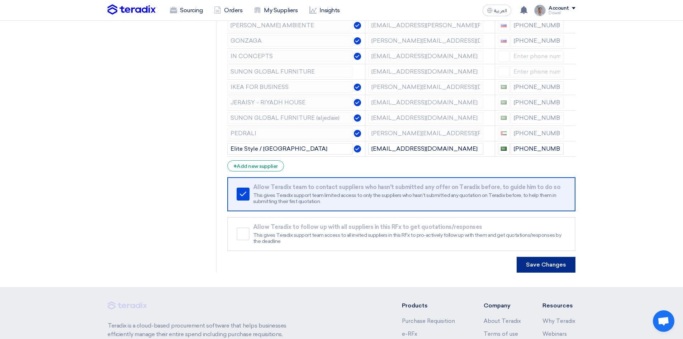
click at [550, 265] on button "Save Changes" at bounding box center [546, 265] width 59 height 16
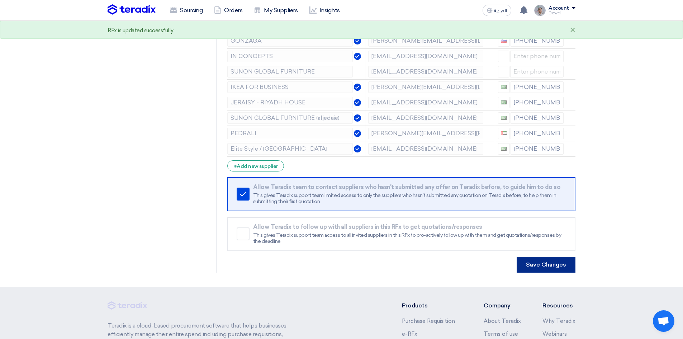
scroll to position [0, 0]
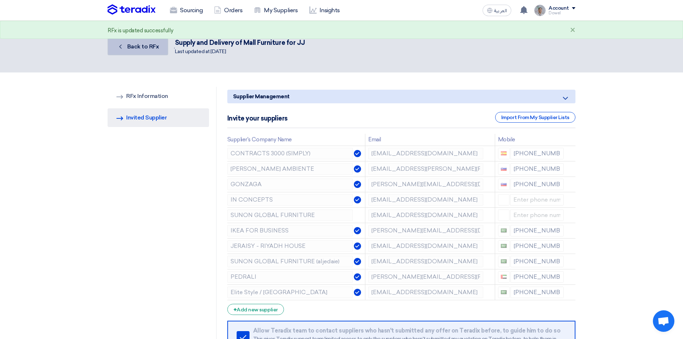
click at [137, 48] on span "Back to RFx" at bounding box center [143, 46] width 32 height 7
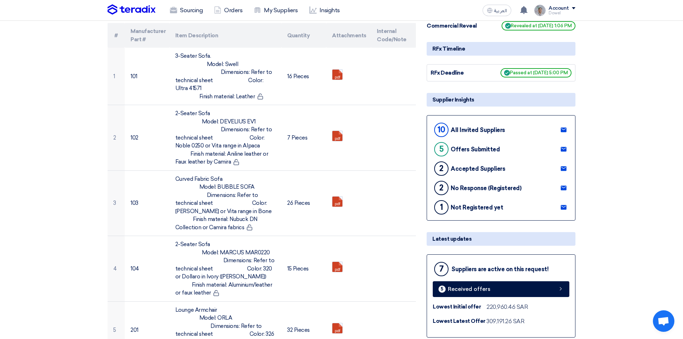
scroll to position [36, 0]
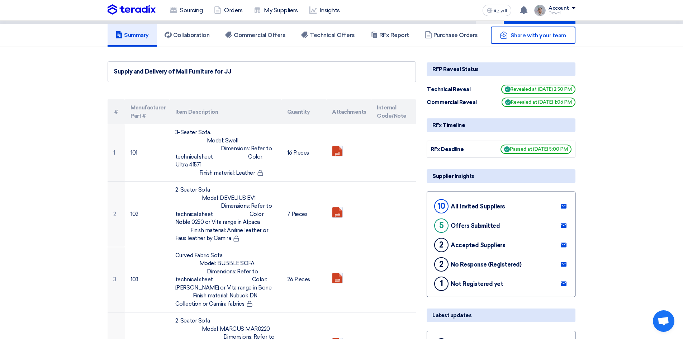
click at [565, 282] on use at bounding box center [564, 283] width 6 height 5
click at [565, 263] on use at bounding box center [564, 264] width 6 height 5
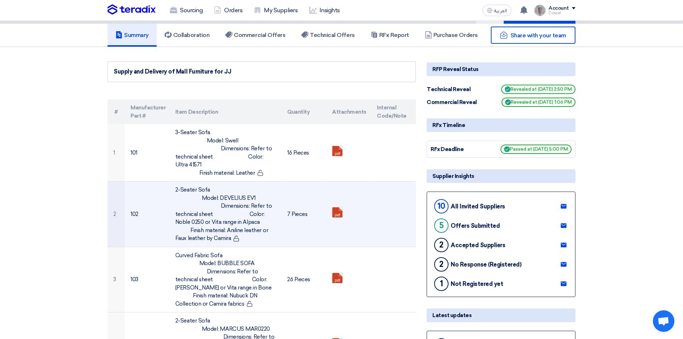
scroll to position [0, 0]
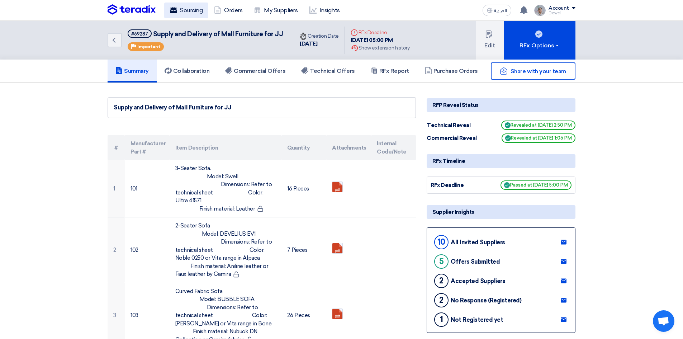
click at [189, 8] on link "Sourcing" at bounding box center [186, 11] width 44 height 16
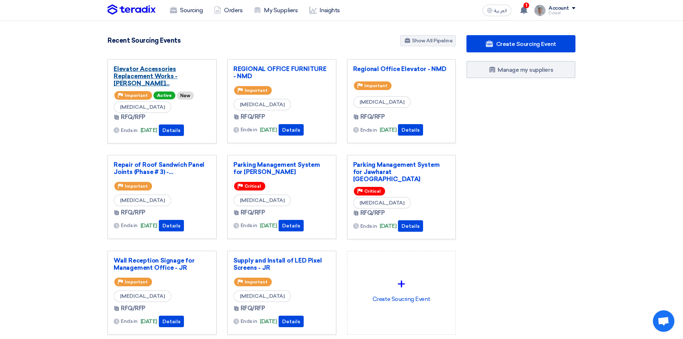
click at [143, 73] on link "Elevator Accessories Replacement Works - [PERSON_NAME]..." at bounding box center [162, 76] width 97 height 22
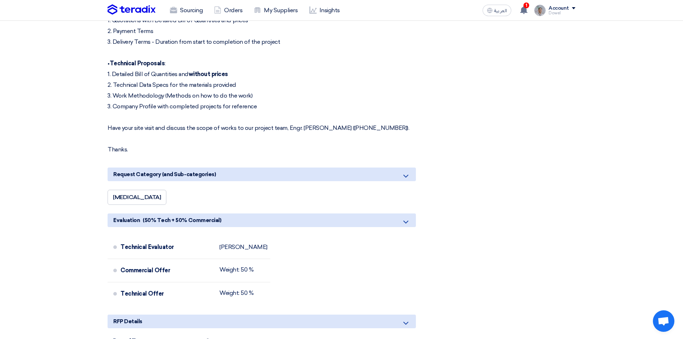
scroll to position [394, 0]
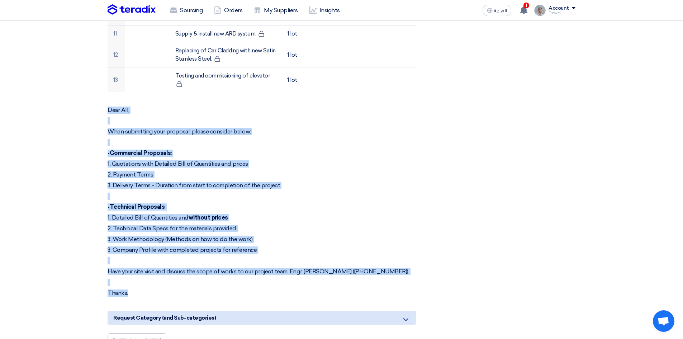
drag, startPoint x: 106, startPoint y: 109, endPoint x: 191, endPoint y: 288, distance: 197.9
click at [192, 289] on div "Elevator Accessories Replacement Works - [PERSON_NAME] # Manufacturer Part # It…" at bounding box center [261, 251] width 319 height 1078
copy div "Dear All, When submitting your proposal, please consider below: • Commercial Pr…"
click at [276, 189] on p "3. Delivery Terms - Duration from start to completion of the project" at bounding box center [262, 185] width 308 height 7
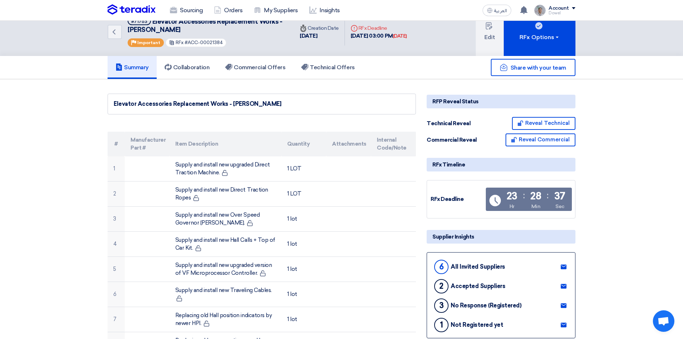
scroll to position [0, 0]
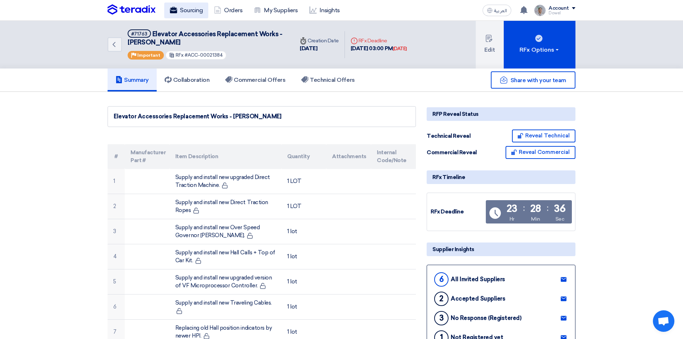
click at [184, 9] on link "Sourcing" at bounding box center [186, 11] width 44 height 16
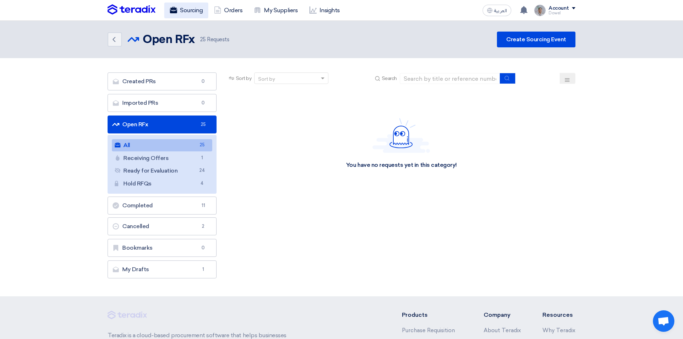
click at [187, 9] on link "Sourcing" at bounding box center [186, 11] width 44 height 16
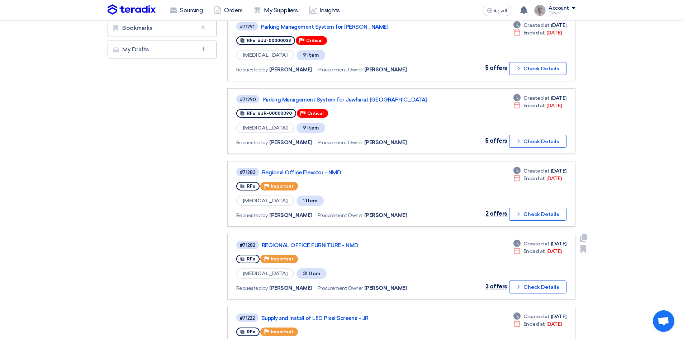
scroll to position [323, 0]
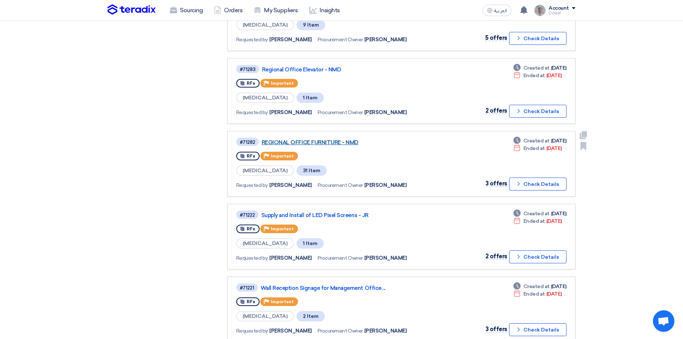
click at [319, 141] on link "REGIONAL OFFICE FURNITURE - NMD" at bounding box center [351, 142] width 179 height 6
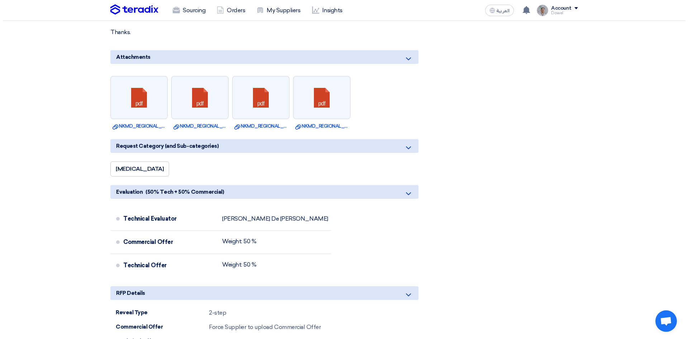
scroll to position [1685, 0]
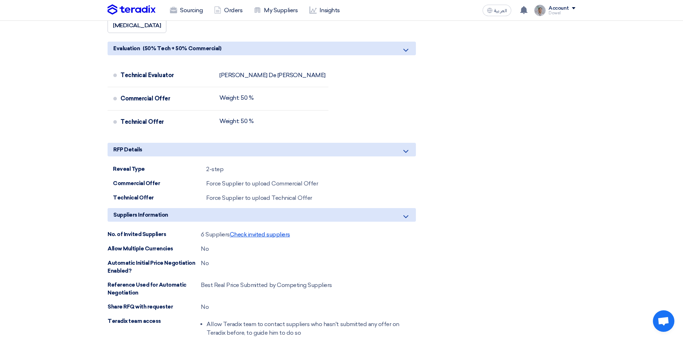
click at [259, 231] on span "Check invited suppliers" at bounding box center [260, 234] width 60 height 7
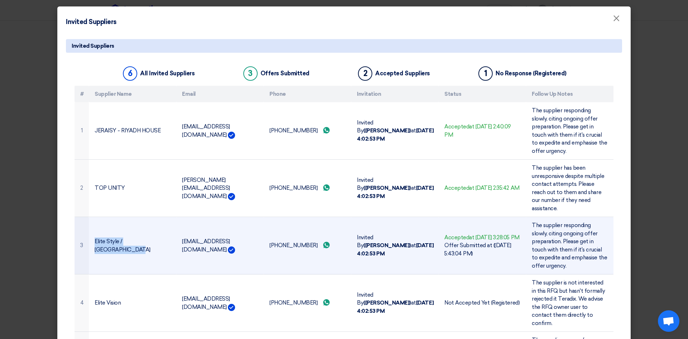
drag, startPoint x: 91, startPoint y: 238, endPoint x: 155, endPoint y: 241, distance: 64.6
click at [155, 241] on td "Elite Style / [GEOGRAPHIC_DATA]" at bounding box center [132, 245] width 87 height 57
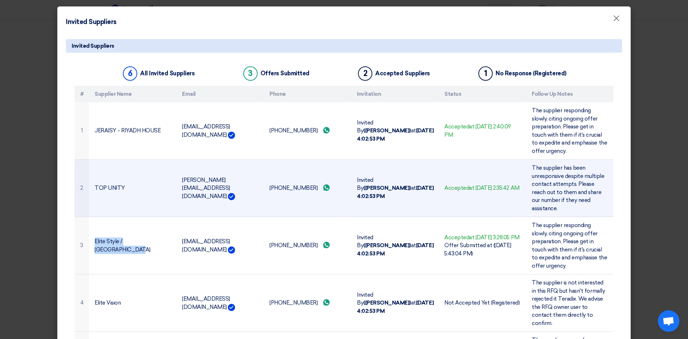
copy td "Elite Style / [GEOGRAPHIC_DATA]"
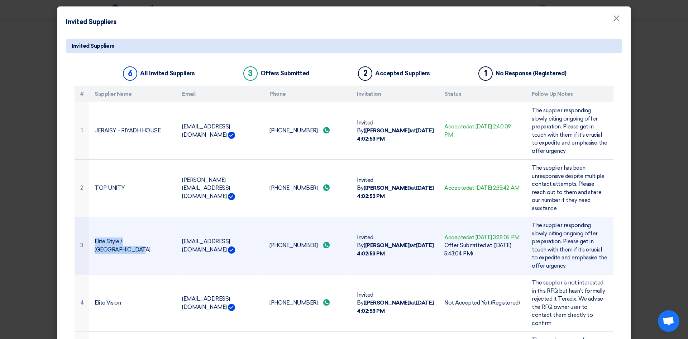
drag, startPoint x: 180, startPoint y: 234, endPoint x: 254, endPoint y: 234, distance: 74.2
click at [254, 234] on td "[EMAIL_ADDRESS][DOMAIN_NAME]" at bounding box center [219, 245] width 87 height 57
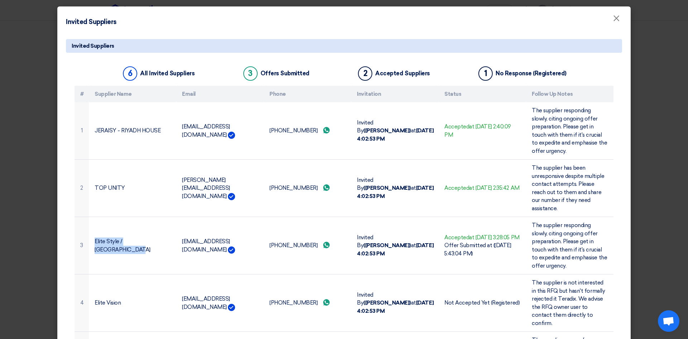
copy td "[EMAIL_ADDRESS][DOMAIN_NAME]"
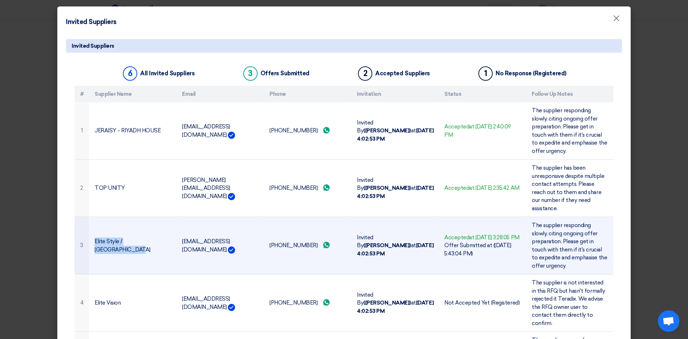
drag, startPoint x: 265, startPoint y: 236, endPoint x: 306, endPoint y: 236, distance: 40.9
click at [306, 236] on td "[PHONE_NUMBER] Send whatsApp message" at bounding box center [307, 245] width 87 height 57
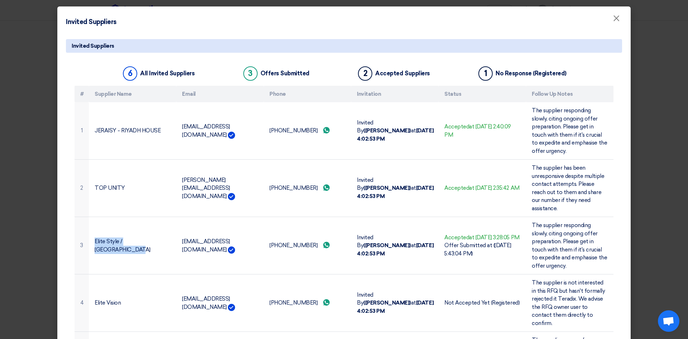
copy td "[PHONE_NUMBER]"
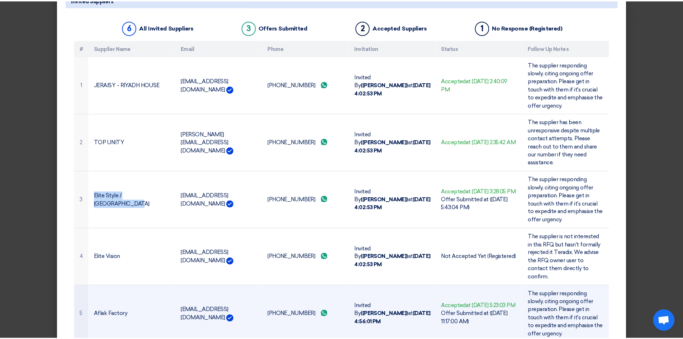
scroll to position [104, 0]
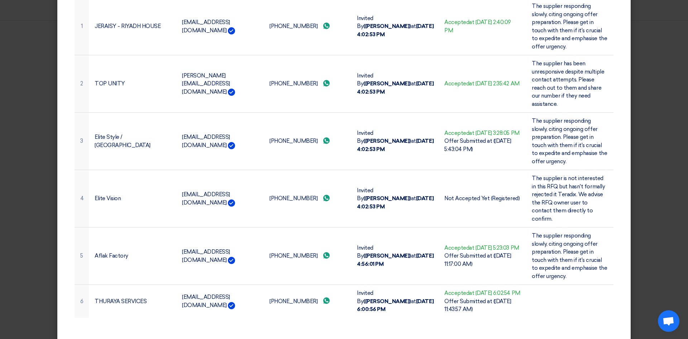
click at [29, 188] on modal-container "Invited Suppliers × Invited Suppliers 6 All Invited Suppliers 3 Offers Submitte…" at bounding box center [344, 169] width 688 height 339
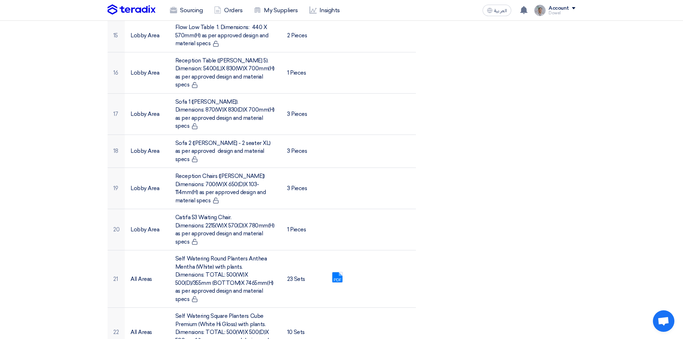
scroll to position [502, 0]
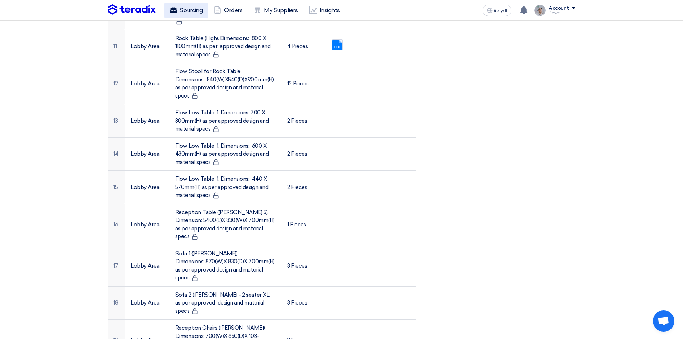
click at [191, 9] on link "Sourcing" at bounding box center [186, 11] width 44 height 16
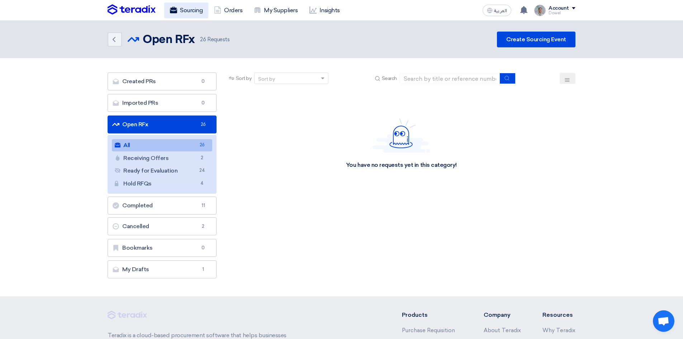
click at [176, 15] on link "Sourcing" at bounding box center [186, 11] width 44 height 16
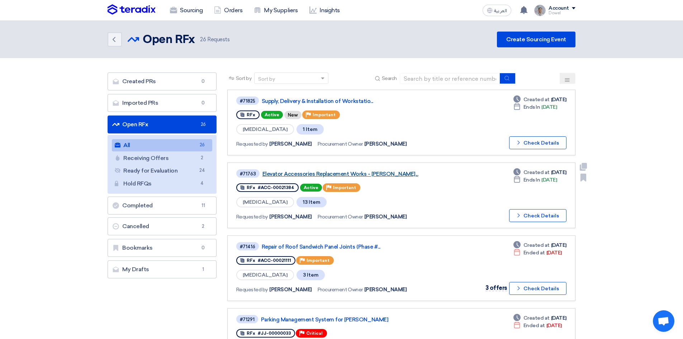
click at [345, 174] on link "Elevator Accessories Replacement Works - [PERSON_NAME]..." at bounding box center [351, 174] width 179 height 6
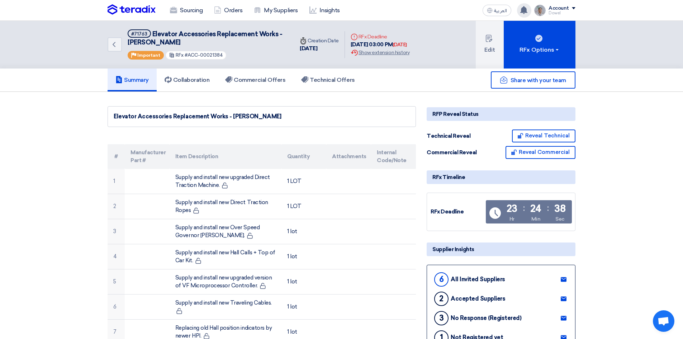
click at [521, 11] on icon at bounding box center [524, 10] width 8 height 8
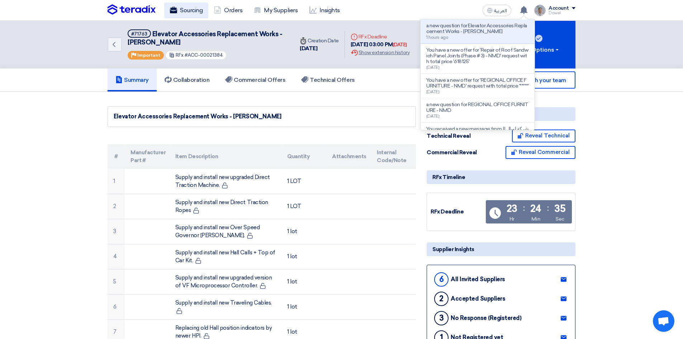
click at [190, 9] on link "Sourcing" at bounding box center [186, 11] width 44 height 16
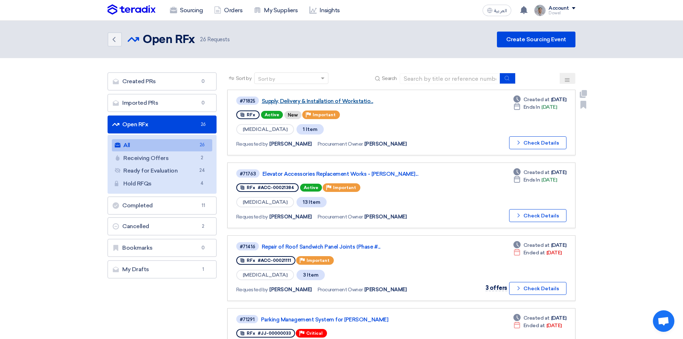
click at [306, 99] on link "Supply, Delivery & Installation of Workstatio..." at bounding box center [351, 101] width 179 height 6
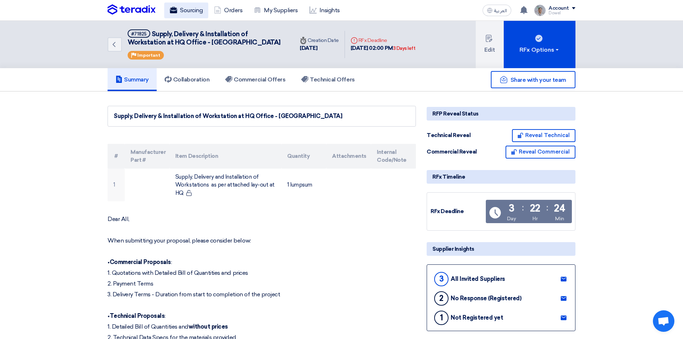
click at [188, 9] on link "Sourcing" at bounding box center [186, 11] width 44 height 16
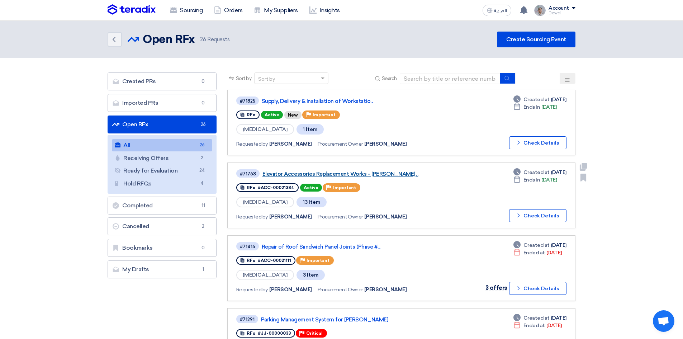
click at [314, 172] on link "Elevator Accessories Replacement Works - [PERSON_NAME]..." at bounding box center [351, 174] width 179 height 6
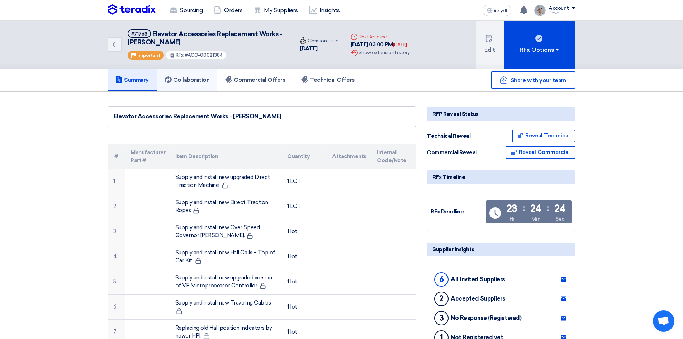
click at [198, 81] on h5 "Collaboration" at bounding box center [187, 79] width 45 height 7
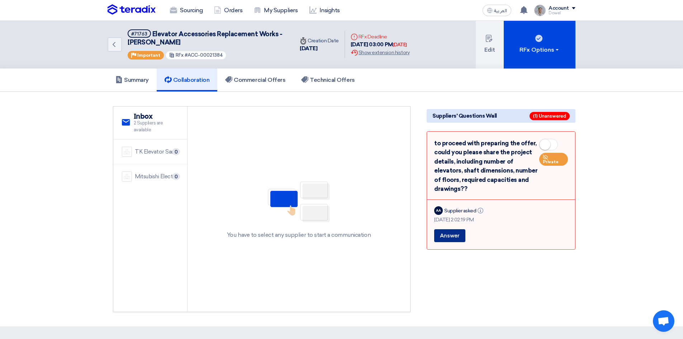
click at [452, 238] on button "Answer" at bounding box center [449, 235] width 31 height 13
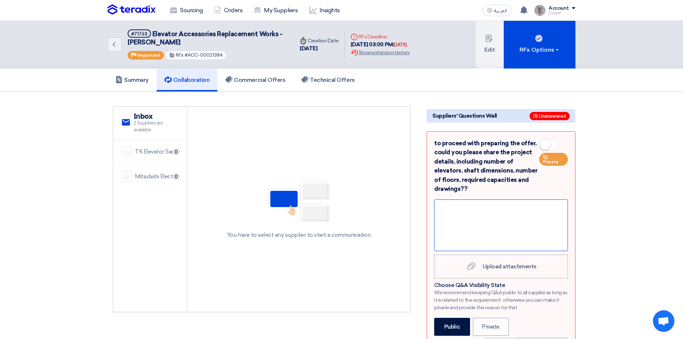
click at [471, 215] on div at bounding box center [501, 225] width 134 height 52
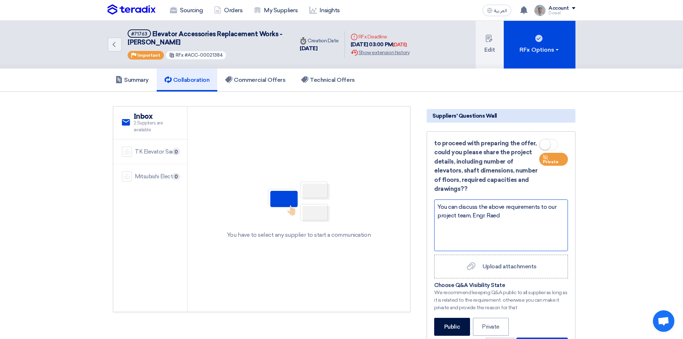
drag, startPoint x: 503, startPoint y: 215, endPoint x: 474, endPoint y: 217, distance: 29.8
click at [474, 217] on div "You can discuss the above requirements to our project team, Engr. Raed" at bounding box center [501, 225] width 134 height 52
click at [480, 207] on div "You can discuss the above requirements to our project team, Engr. [PERSON_NAME]…" at bounding box center [501, 225] width 134 height 52
click at [501, 205] on div "You can discuss and clariofy more to the above requirements to our project team…" at bounding box center [501, 225] width 134 height 52
drag, startPoint x: 458, startPoint y: 213, endPoint x: 522, endPoint y: 227, distance: 65.5
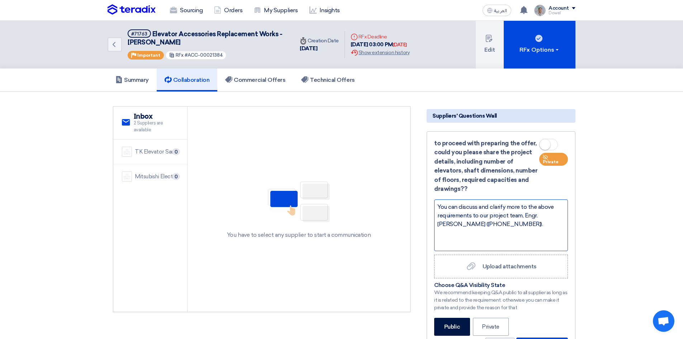
click at [522, 227] on div "You can discuss and clarify more to the above requirements to our project team,…" at bounding box center [501, 225] width 134 height 52
click at [551, 143] on span at bounding box center [548, 144] width 19 height 11
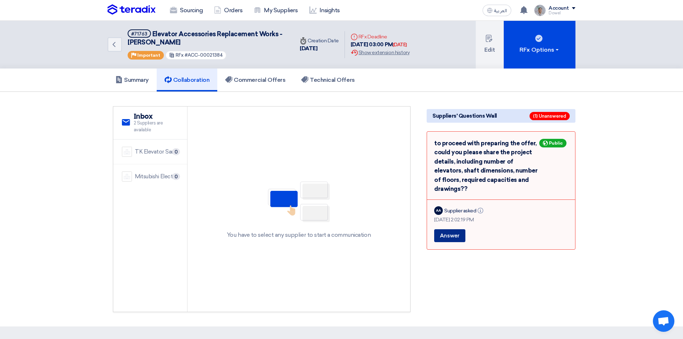
click at [456, 232] on button "Answer" at bounding box center [449, 235] width 31 height 13
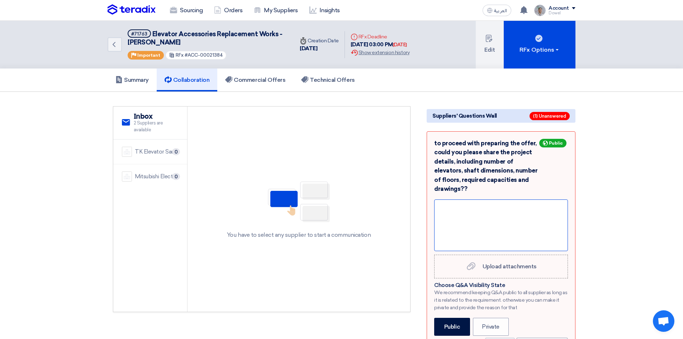
click at [460, 222] on div at bounding box center [501, 225] width 134 height 52
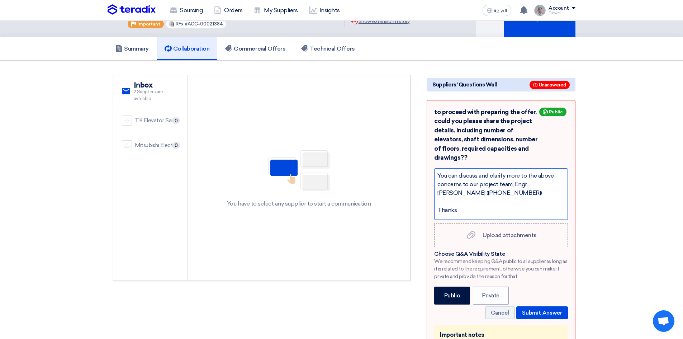
scroll to position [72, 0]
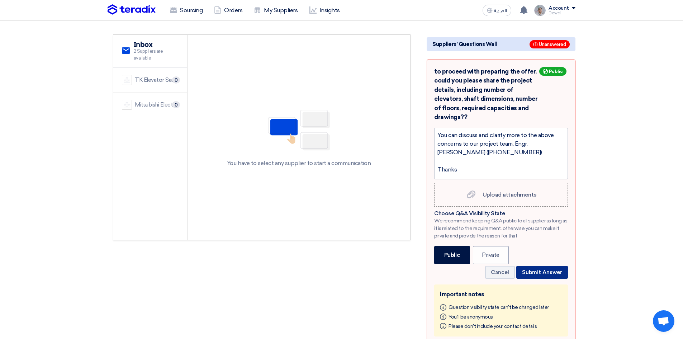
click at [550, 271] on button "Submit Answer" at bounding box center [542, 272] width 52 height 13
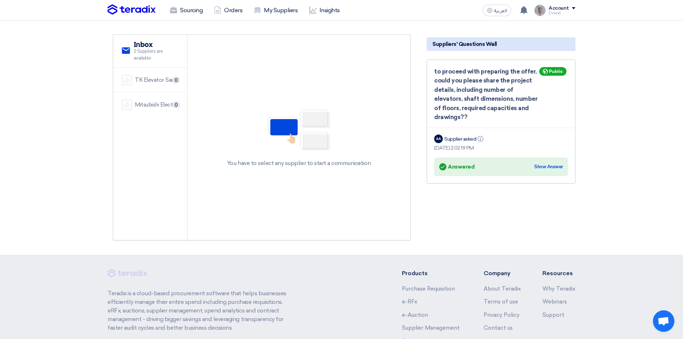
scroll to position [0, 0]
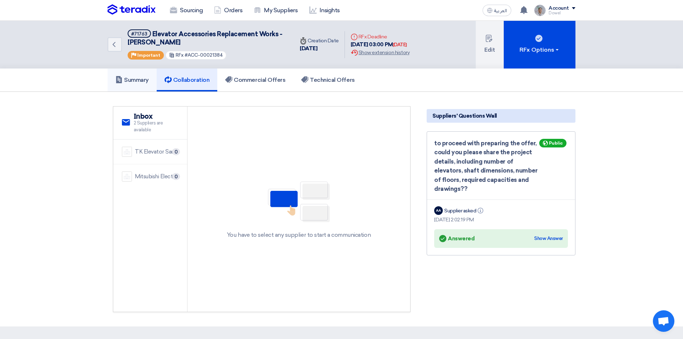
click at [136, 80] on h5 "Summary" at bounding box center [131, 79] width 33 height 7
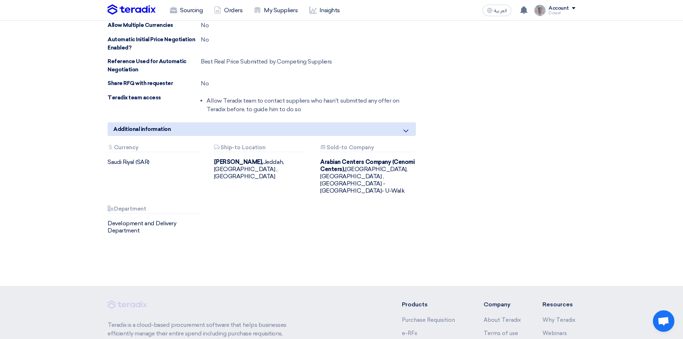
scroll to position [789, 0]
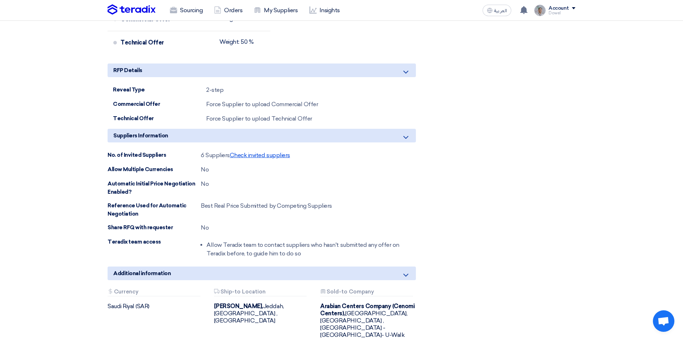
click at [257, 155] on span "Check invited suppliers" at bounding box center [260, 155] width 60 height 7
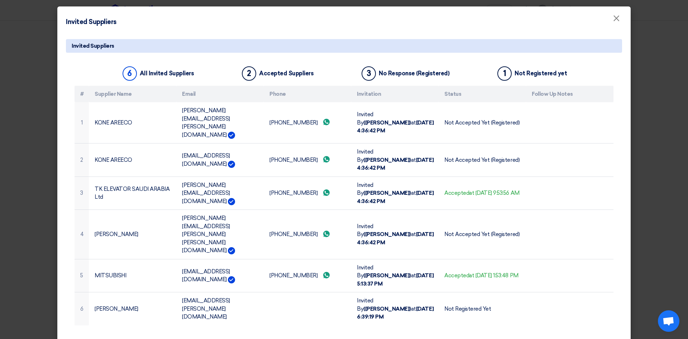
click at [33, 139] on modal-container "Invited Suppliers × Invited Suppliers 6 All Invited Suppliers 2 Accepted Suppli…" at bounding box center [344, 169] width 688 height 339
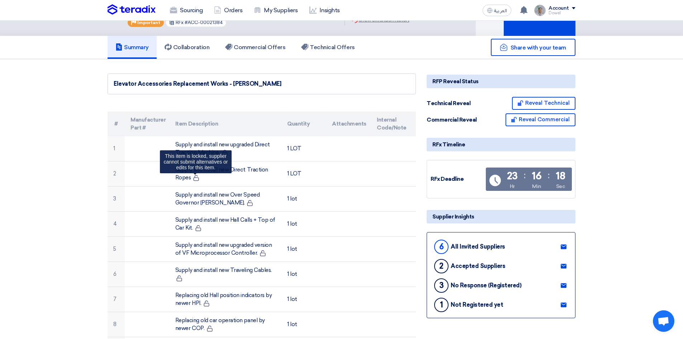
scroll to position [0, 0]
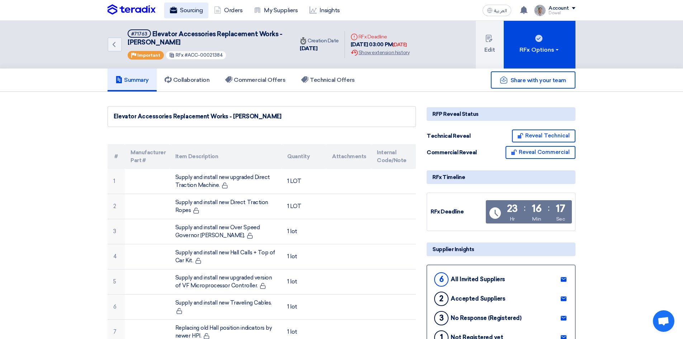
click at [185, 13] on link "Sourcing" at bounding box center [186, 11] width 44 height 16
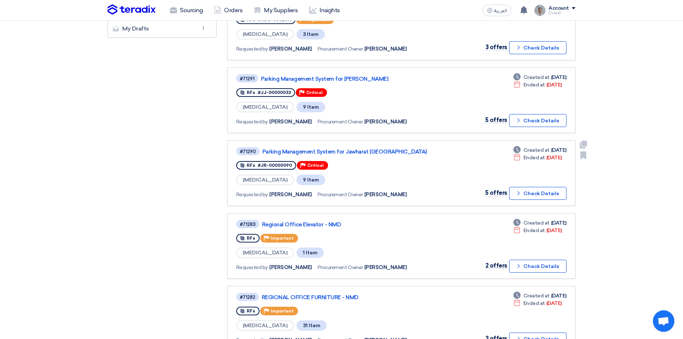
scroll to position [359, 0]
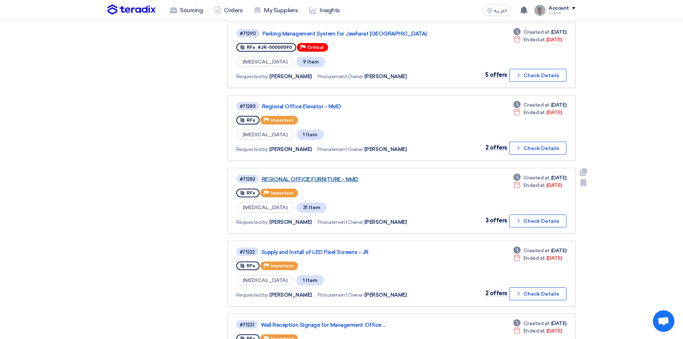
click at [316, 179] on link "REGIONAL OFFICE FURNITURE - NMD" at bounding box center [351, 179] width 179 height 6
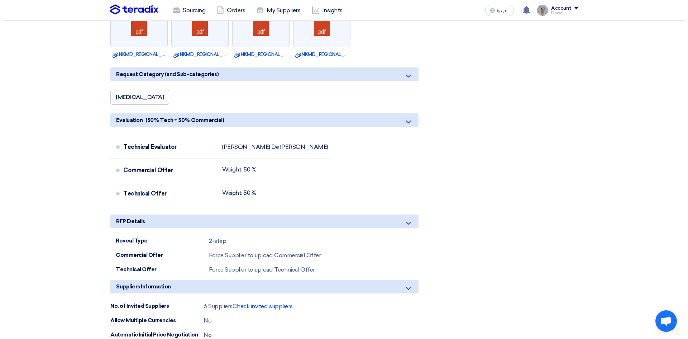
scroll to position [1793, 0]
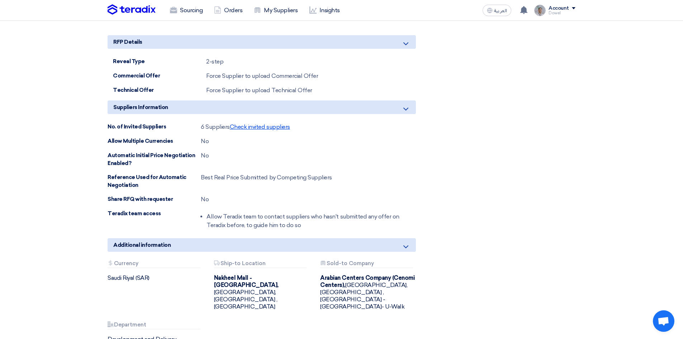
click at [255, 123] on span "Check invited suppliers" at bounding box center [260, 126] width 60 height 7
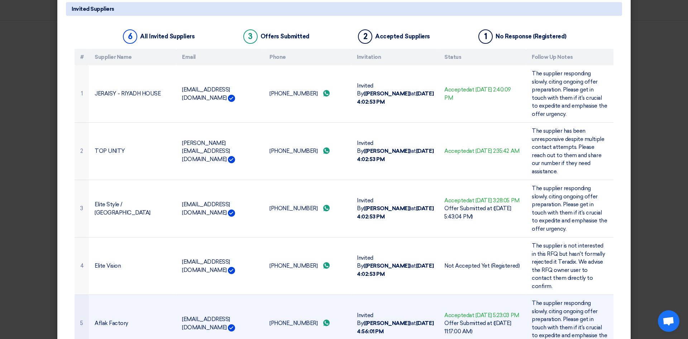
scroll to position [72, 0]
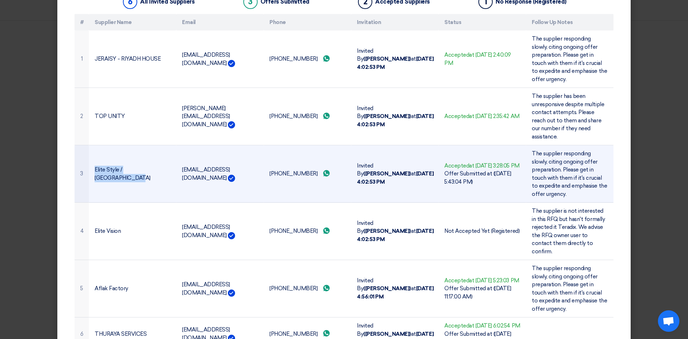
drag, startPoint x: 92, startPoint y: 165, endPoint x: 155, endPoint y: 174, distance: 64.0
click at [155, 174] on td "Elite Style / [GEOGRAPHIC_DATA]" at bounding box center [132, 173] width 87 height 57
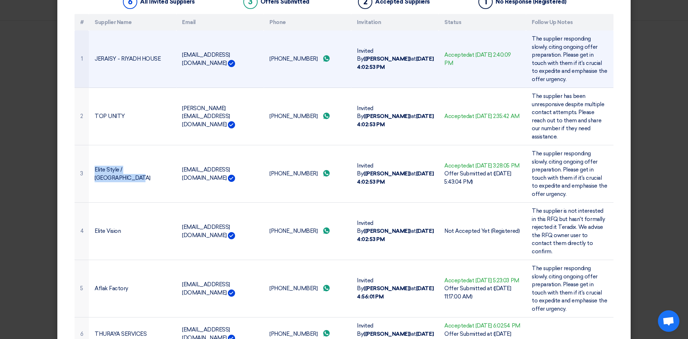
copy td "Elite Style / [GEOGRAPHIC_DATA]"
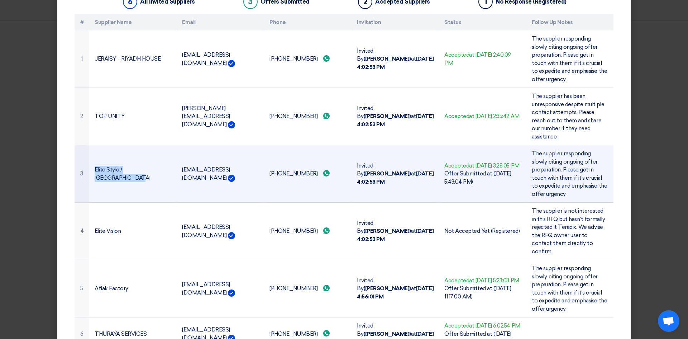
drag, startPoint x: 180, startPoint y: 161, endPoint x: 256, endPoint y: 161, distance: 76.0
click at [256, 161] on td "[EMAIL_ADDRESS][DOMAIN_NAME]" at bounding box center [219, 173] width 87 height 57
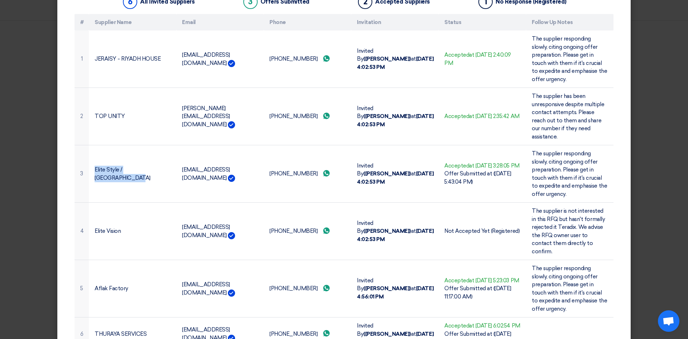
copy td "[EMAIL_ADDRESS][DOMAIN_NAME]"
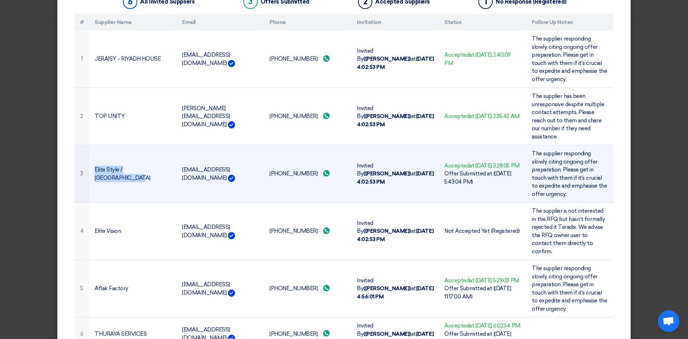
drag, startPoint x: 266, startPoint y: 166, endPoint x: 304, endPoint y: 169, distance: 38.1
click at [306, 168] on td "[PHONE_NUMBER] Send whatsApp message" at bounding box center [307, 173] width 87 height 57
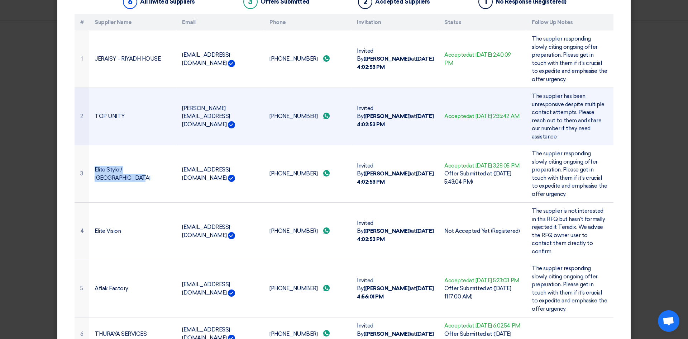
copy td "[PHONE_NUMBER]"
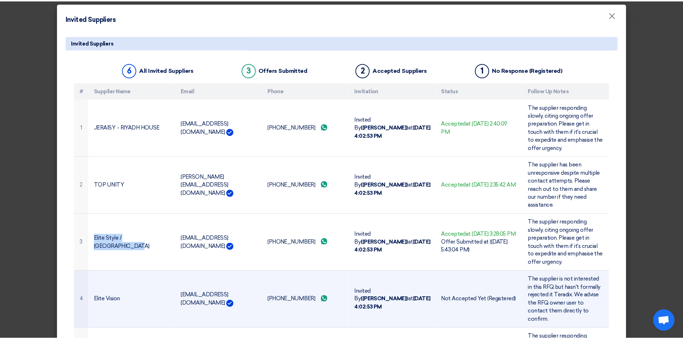
scroll to position [0, 0]
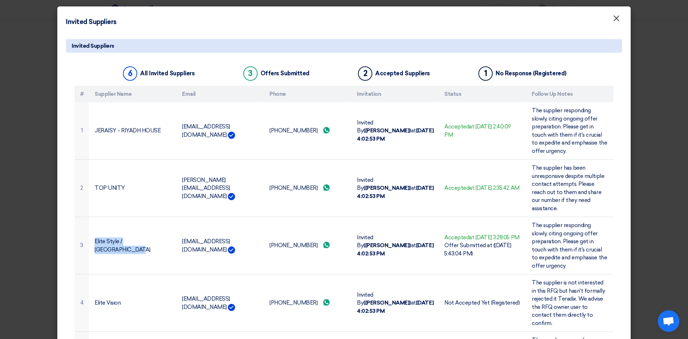
click at [613, 20] on span "×" at bounding box center [616, 20] width 7 height 14
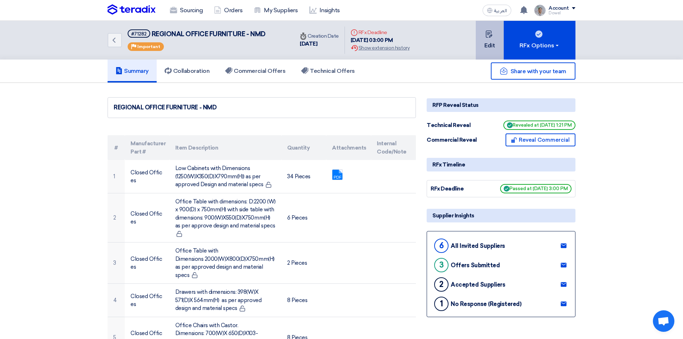
click at [491, 40] on button "Edit" at bounding box center [490, 40] width 28 height 39
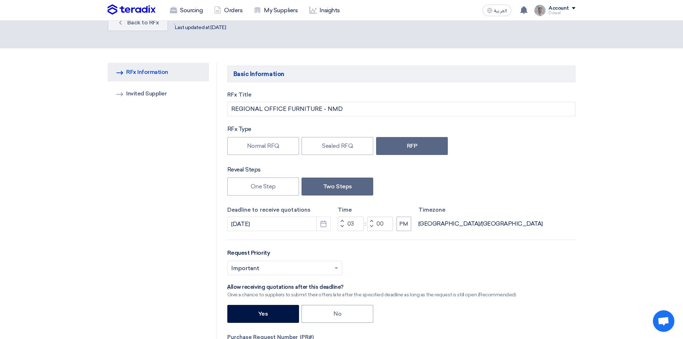
scroll to position [36, 0]
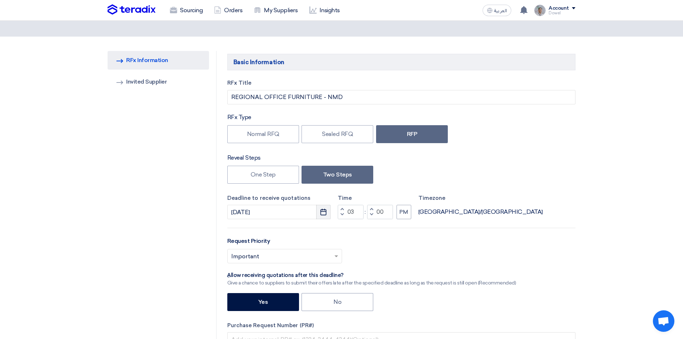
click at [324, 212] on icon "Pick a date" at bounding box center [323, 211] width 7 height 7
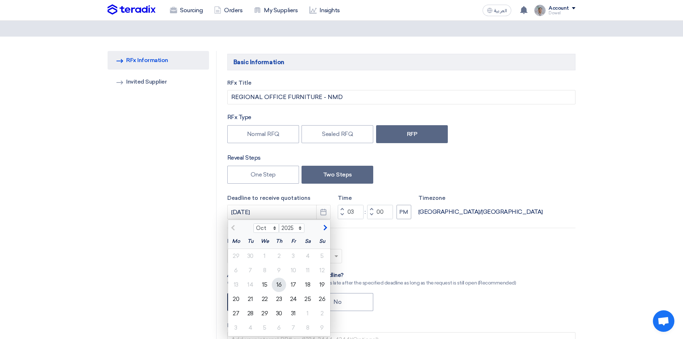
click at [277, 285] on div "16" at bounding box center [279, 284] width 14 height 14
type input "[DATE]"
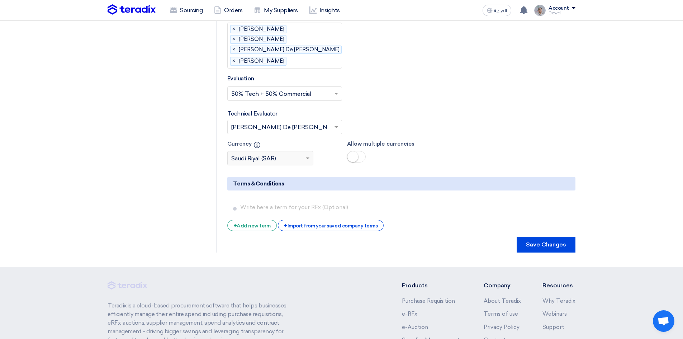
scroll to position [2571, 0]
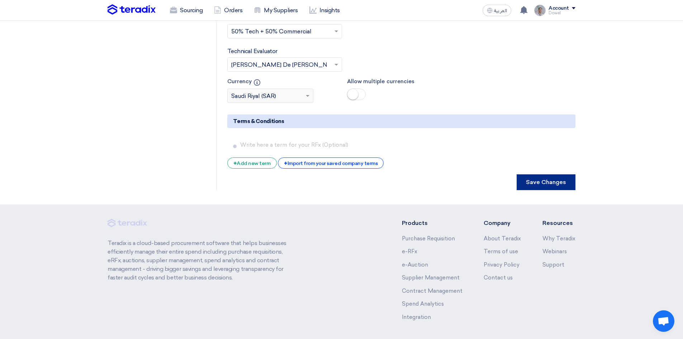
click at [543, 174] on button "Save Changes" at bounding box center [546, 182] width 59 height 16
click at [547, 174] on button "Save Changes" at bounding box center [546, 182] width 59 height 16
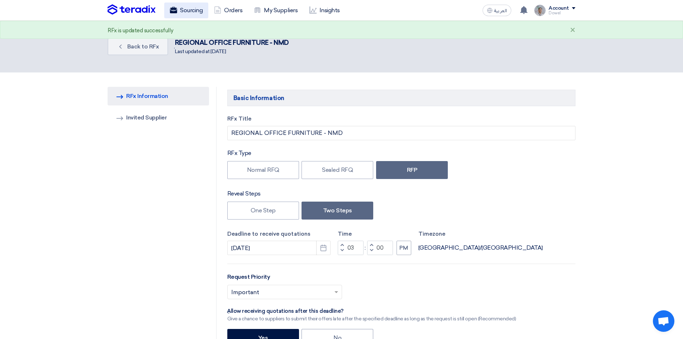
click at [191, 11] on link "Sourcing" at bounding box center [186, 11] width 44 height 16
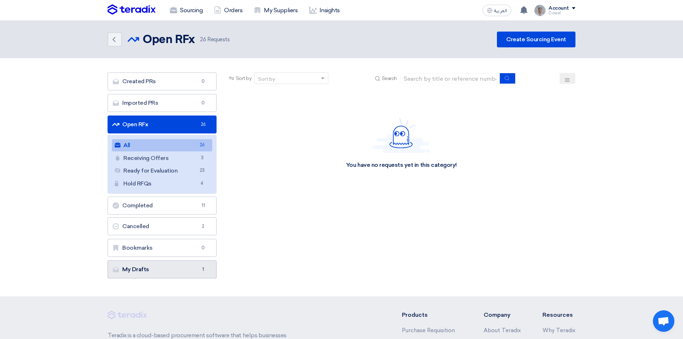
click at [167, 271] on link "My Drafts My Drafts 1" at bounding box center [162, 269] width 109 height 18
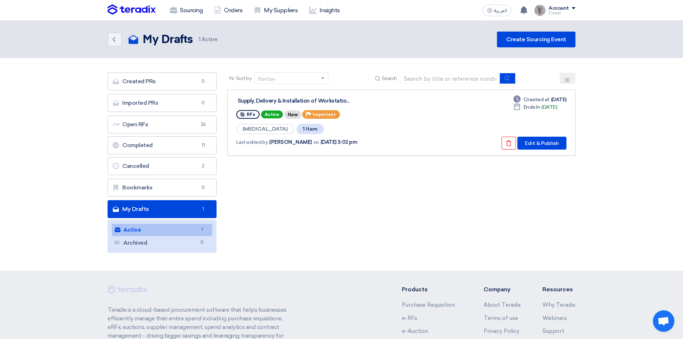
click at [139, 231] on link "Active Active 1" at bounding box center [162, 230] width 100 height 12
click at [511, 144] on icon "Check details" at bounding box center [509, 143] width 6 height 6
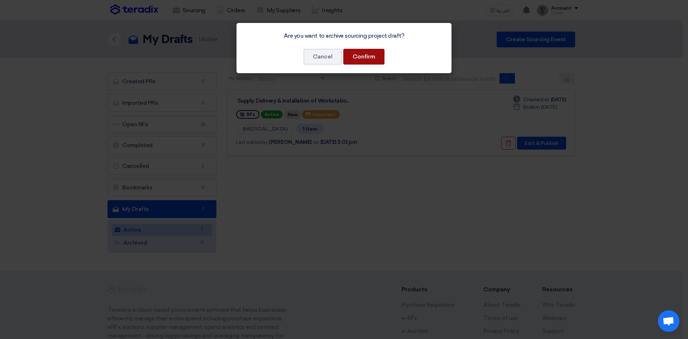
drag, startPoint x: 359, startPoint y: 56, endPoint x: 352, endPoint y: 62, distance: 9.0
click at [359, 56] on button "Confirm" at bounding box center [363, 57] width 41 height 16
